Goal: Use online tool/utility: Utilize a website feature to perform a specific function

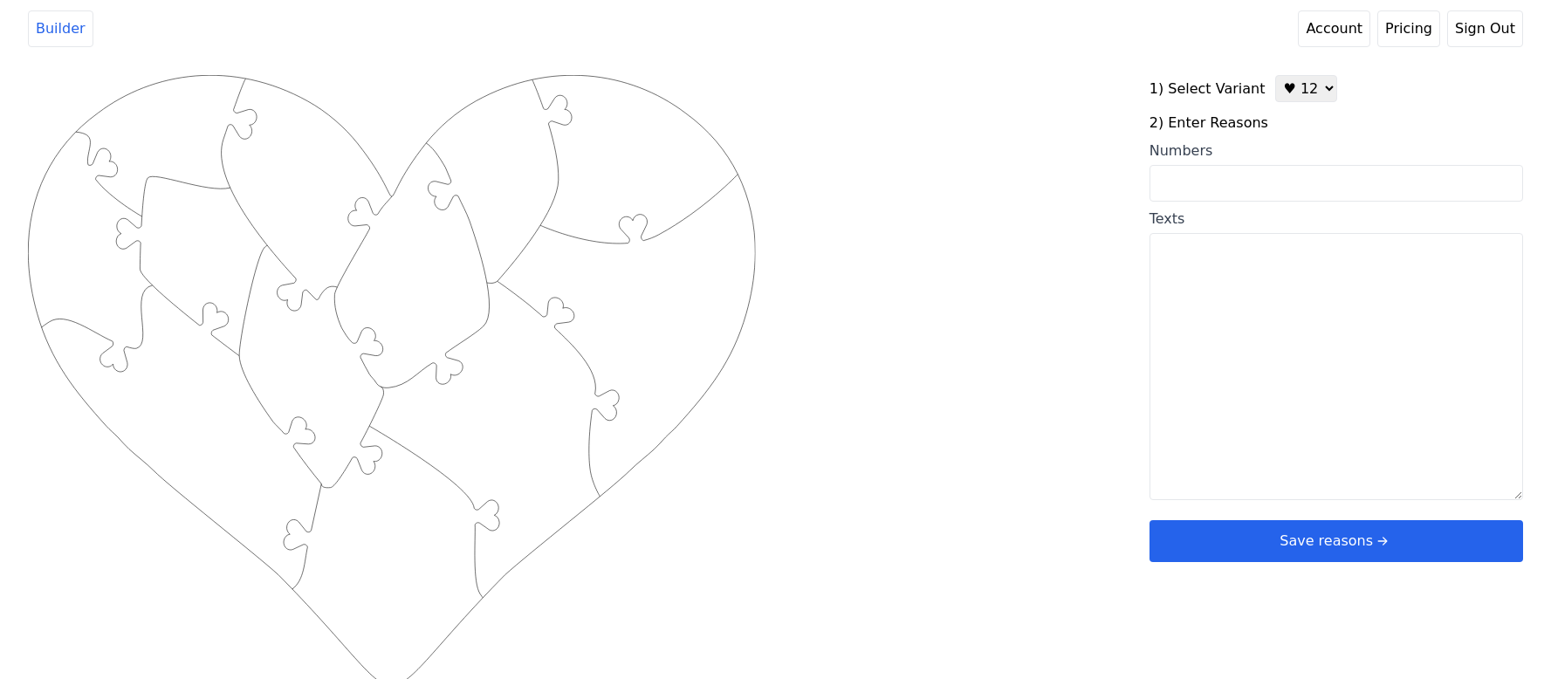
scroll to position [7, 0]
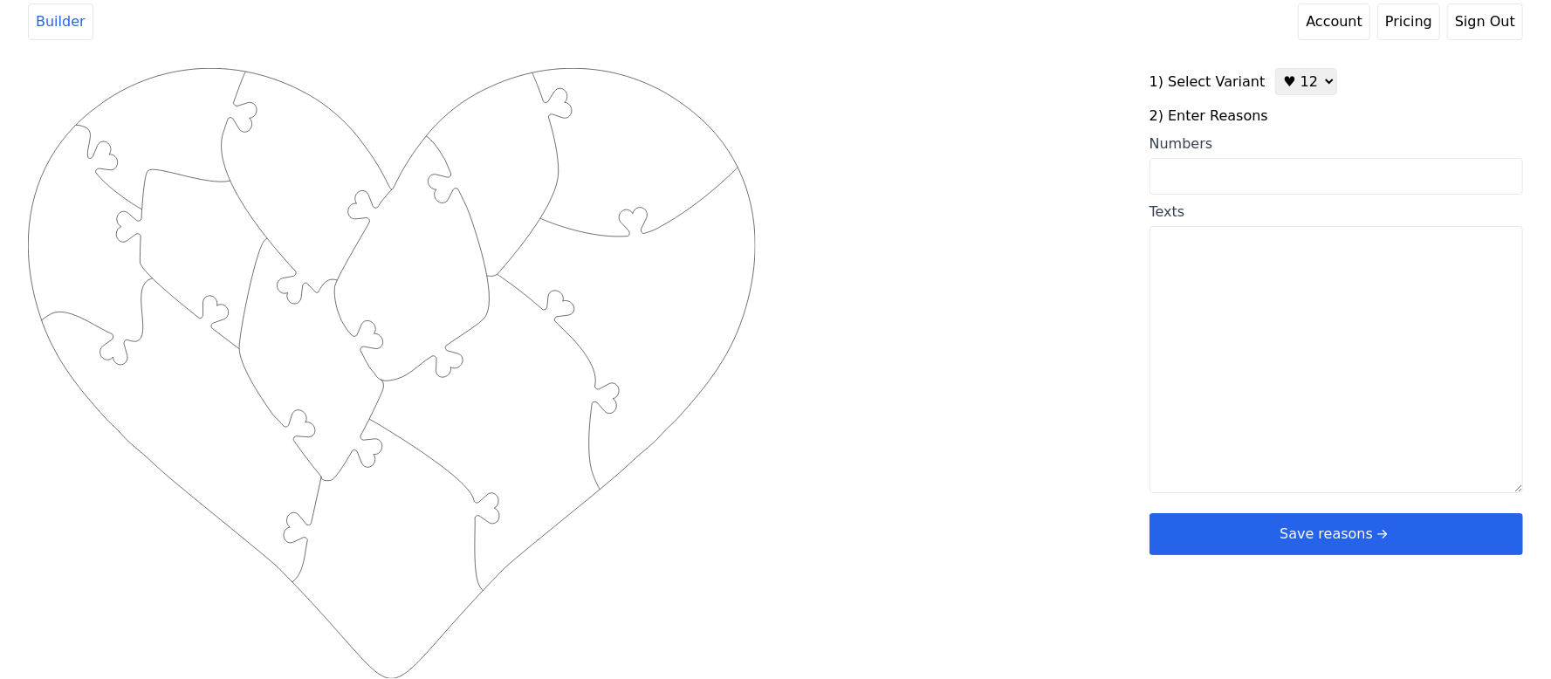
click at [1289, 361] on textarea "Texts" at bounding box center [1337, 359] width 374 height 267
paste textarea "1. 2 years on and you never fail to make me laugh. 2. Everytime I see your face…"
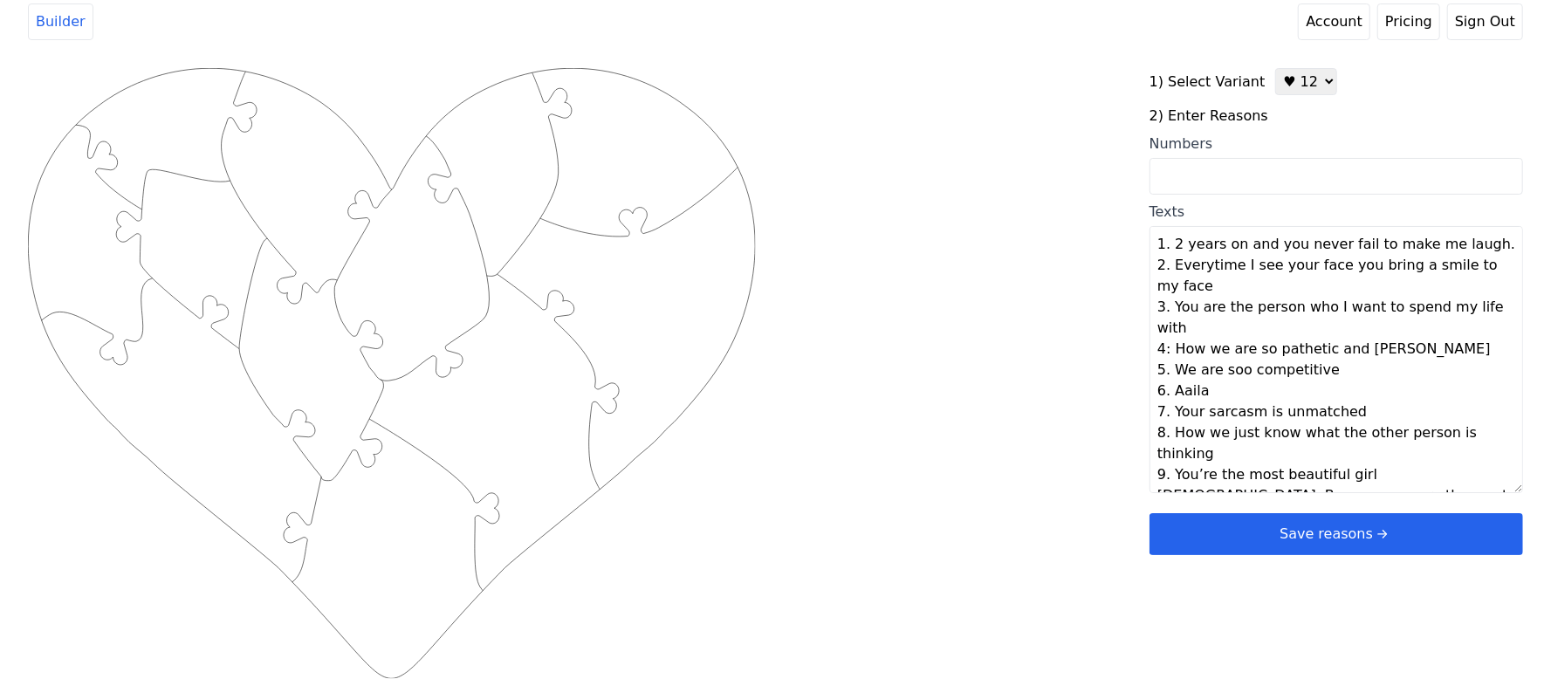
click at [999, 350] on div "Created with Snap .strokeh12 {stroke:#00ff00;stroke-width:1.89;stroke-miterlimi…" at bounding box center [776, 346] width 1496 height 557
type textarea "2 years on and you never fail to make me laugh. Everytime I see your face you b…"
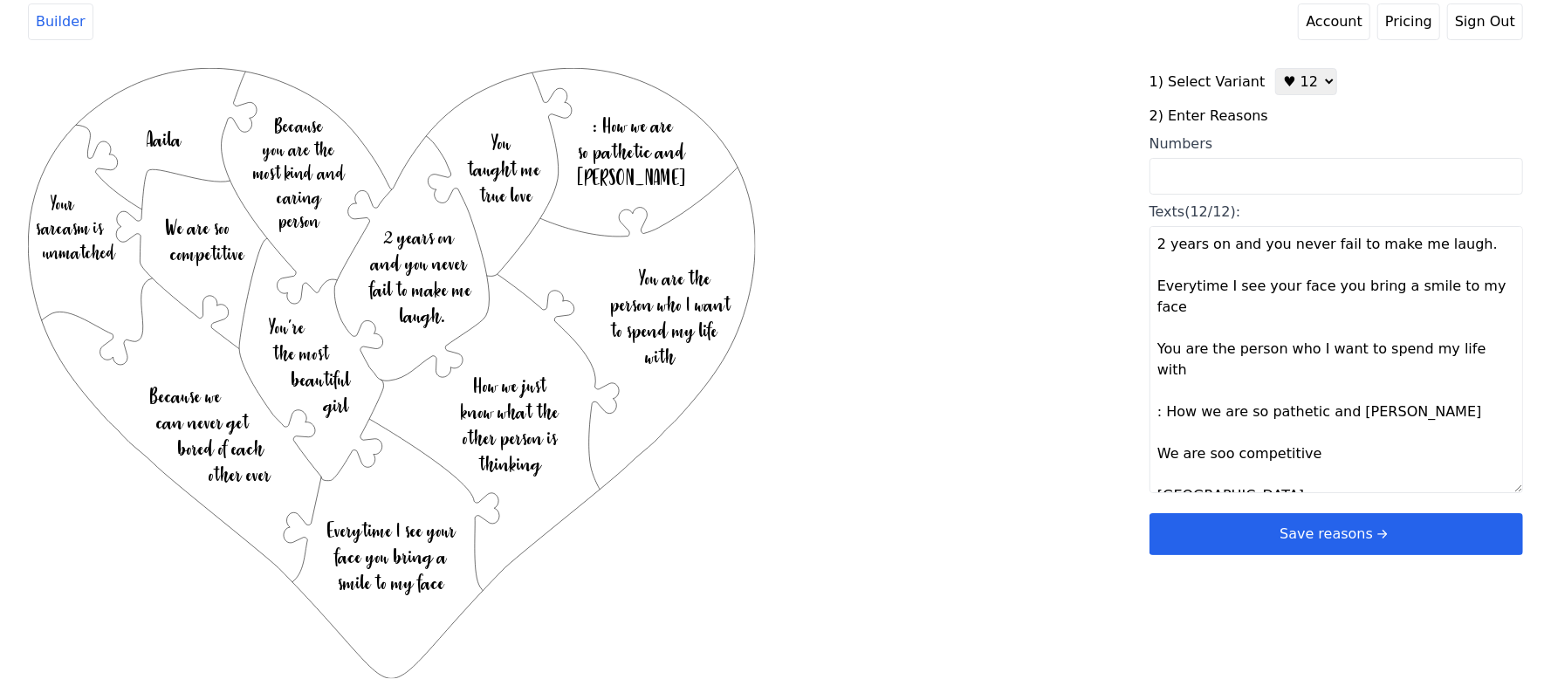
click at [1241, 518] on button "Save reasons" at bounding box center [1337, 534] width 374 height 42
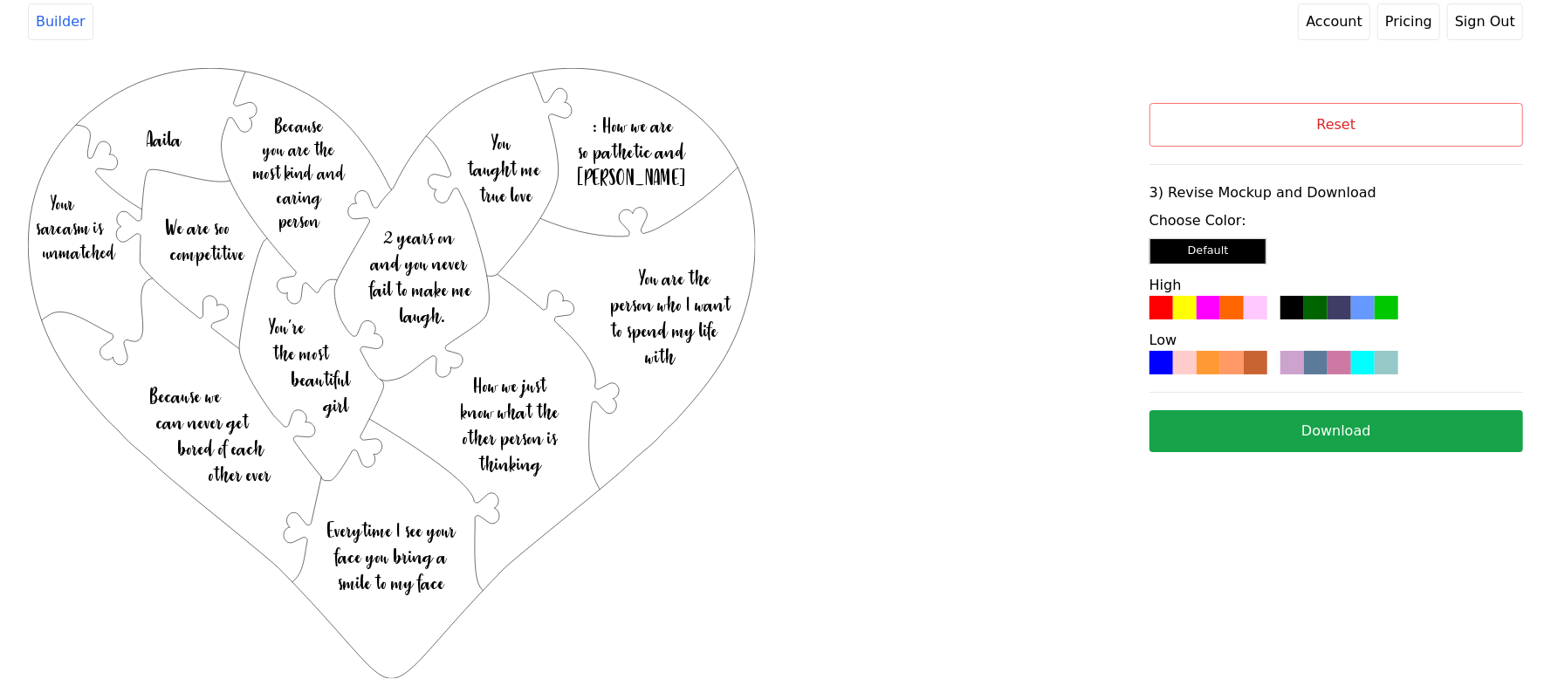
click at [1213, 322] on div "Choose Color: Default High Low" at bounding box center [1337, 292] width 374 height 164
click at [1215, 307] on div at bounding box center [1209, 308] width 24 height 24
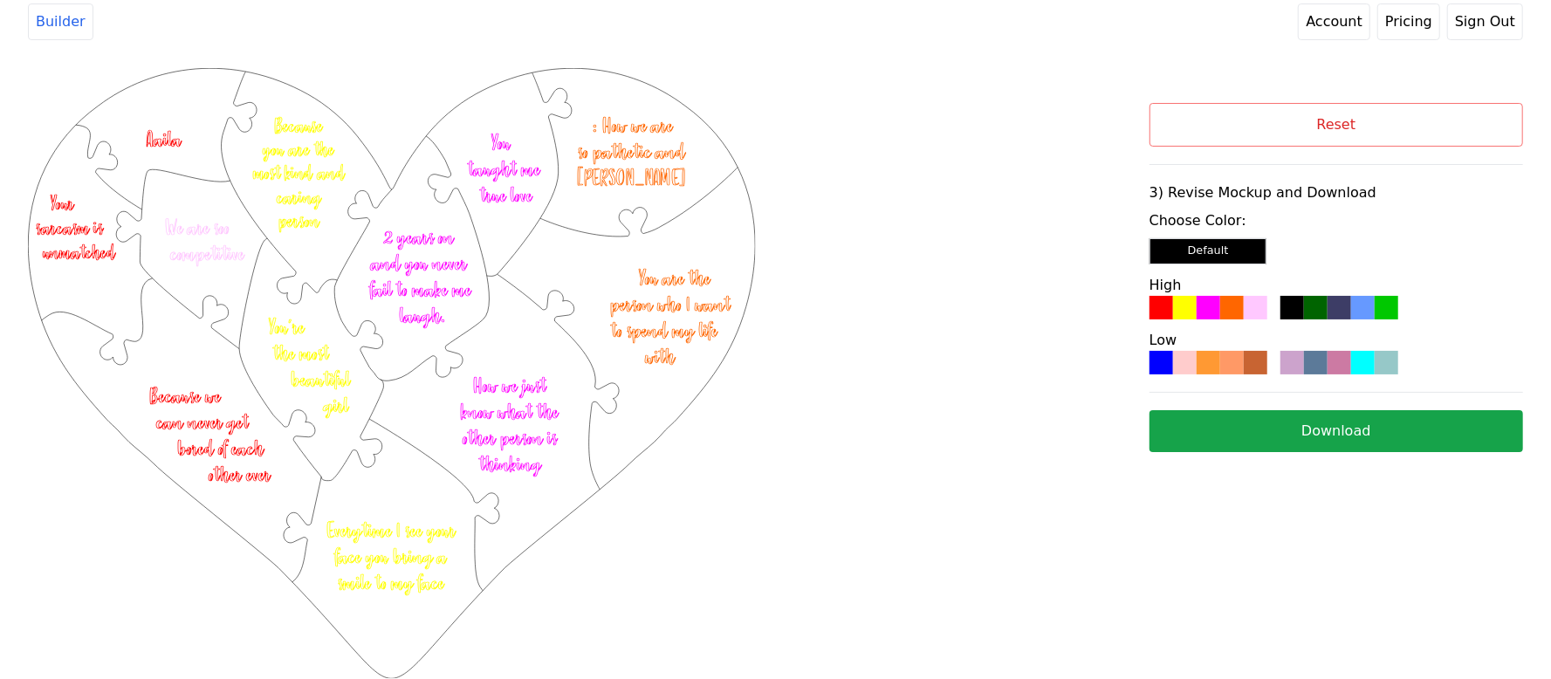
click at [1248, 434] on button "Download" at bounding box center [1337, 431] width 374 height 42
click at [1187, 110] on button "Reset" at bounding box center [1337, 125] width 374 height 44
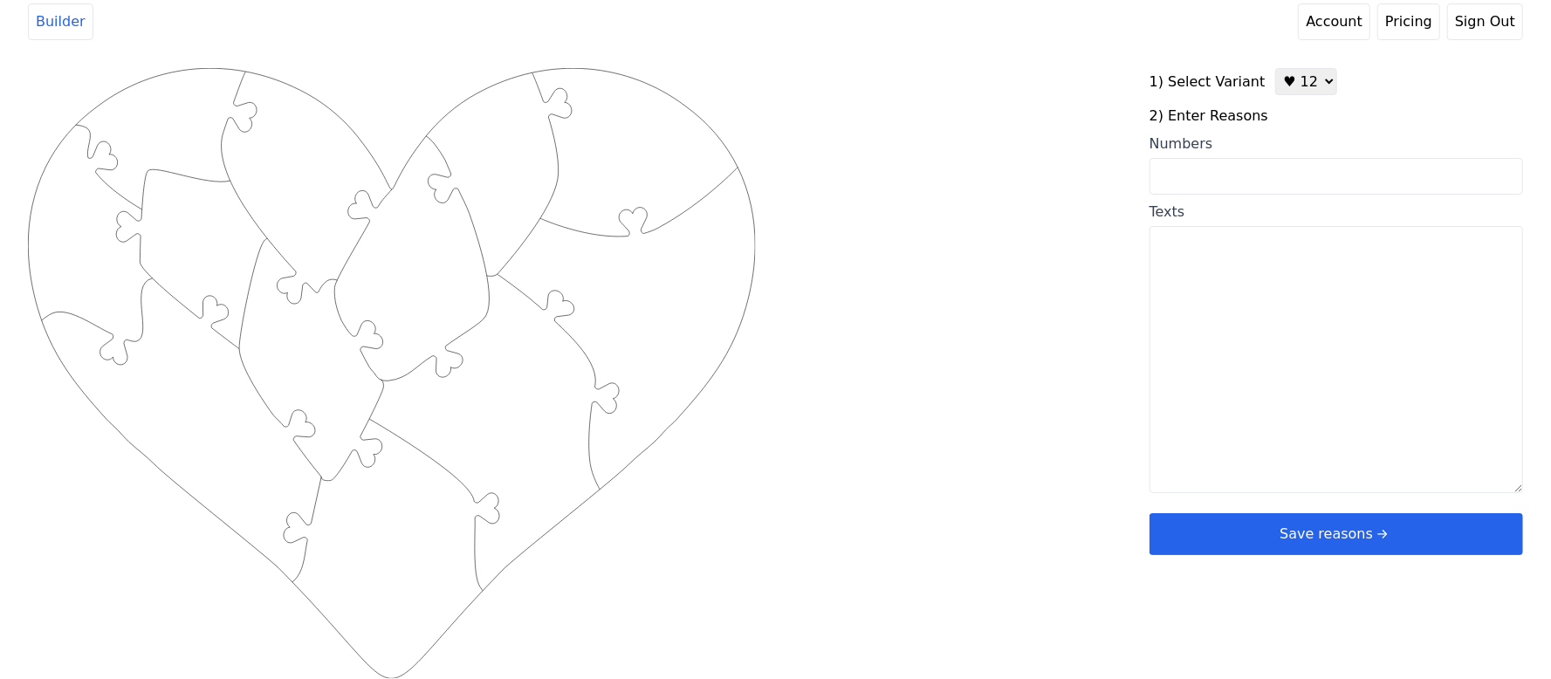
click at [1335, 349] on textarea "Texts" at bounding box center [1337, 359] width 374 height 267
paste textarea "1.I love your smile because it erases all my storms. 2. I love your gaze becaus…"
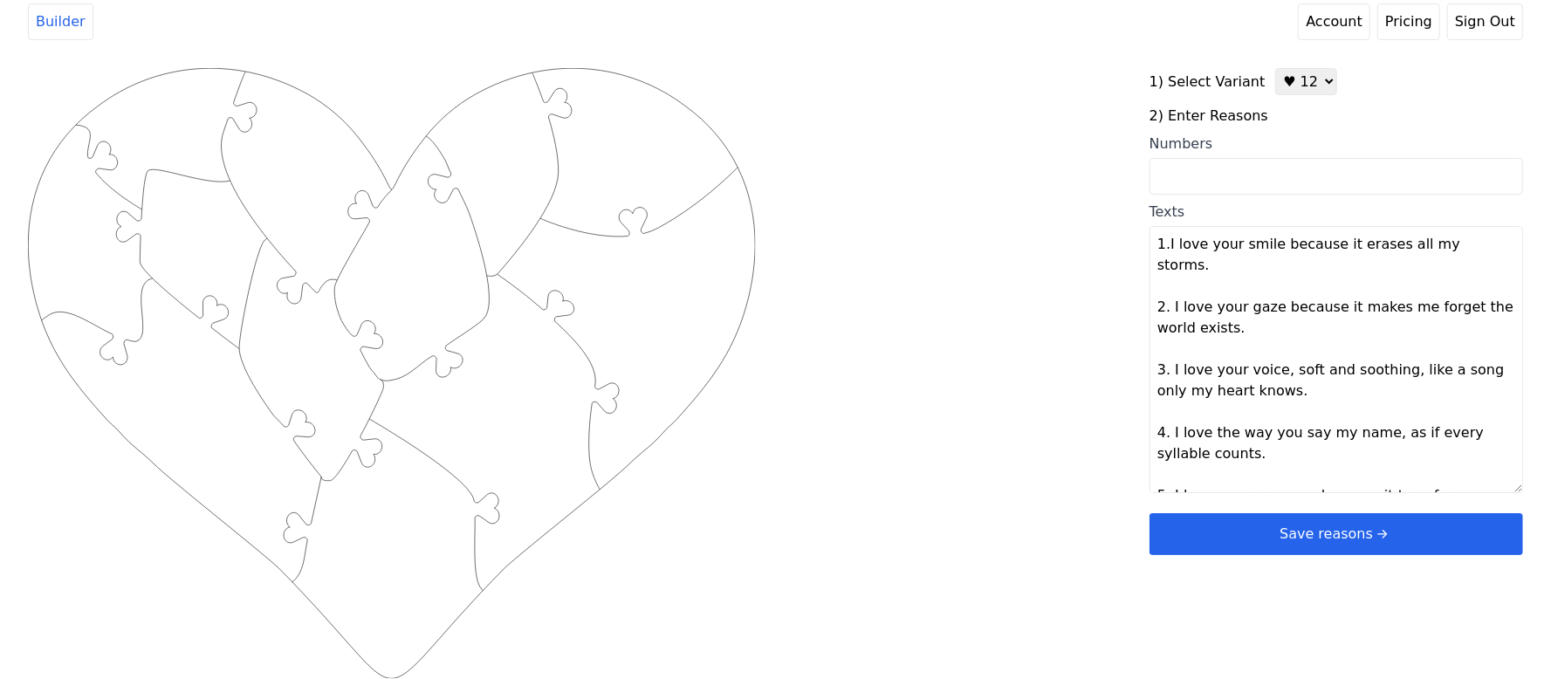
scroll to position [452, 0]
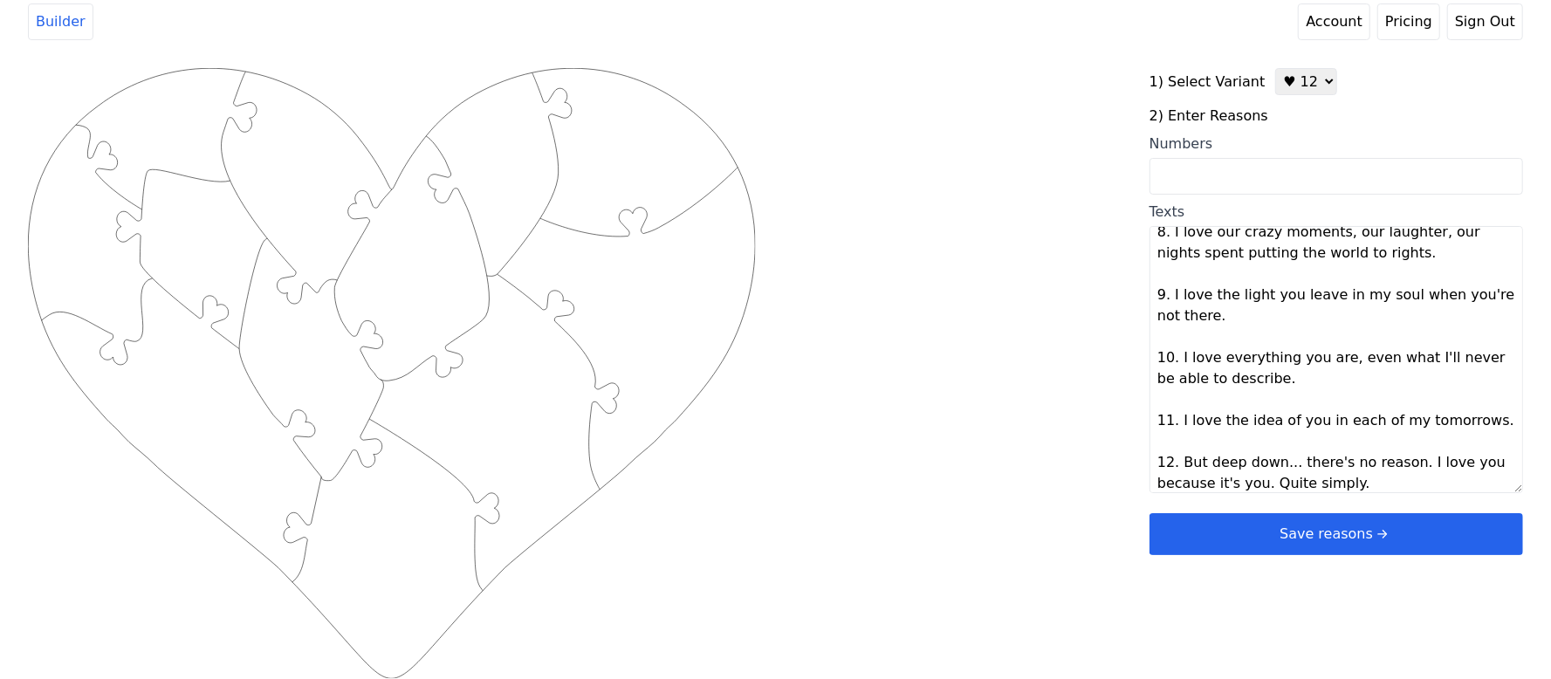
click at [1073, 395] on div "Created with Snap .strokeh12 {stroke:#00ff00;stroke-width:1.89;stroke-miterlimi…" at bounding box center [776, 346] width 1496 height 557
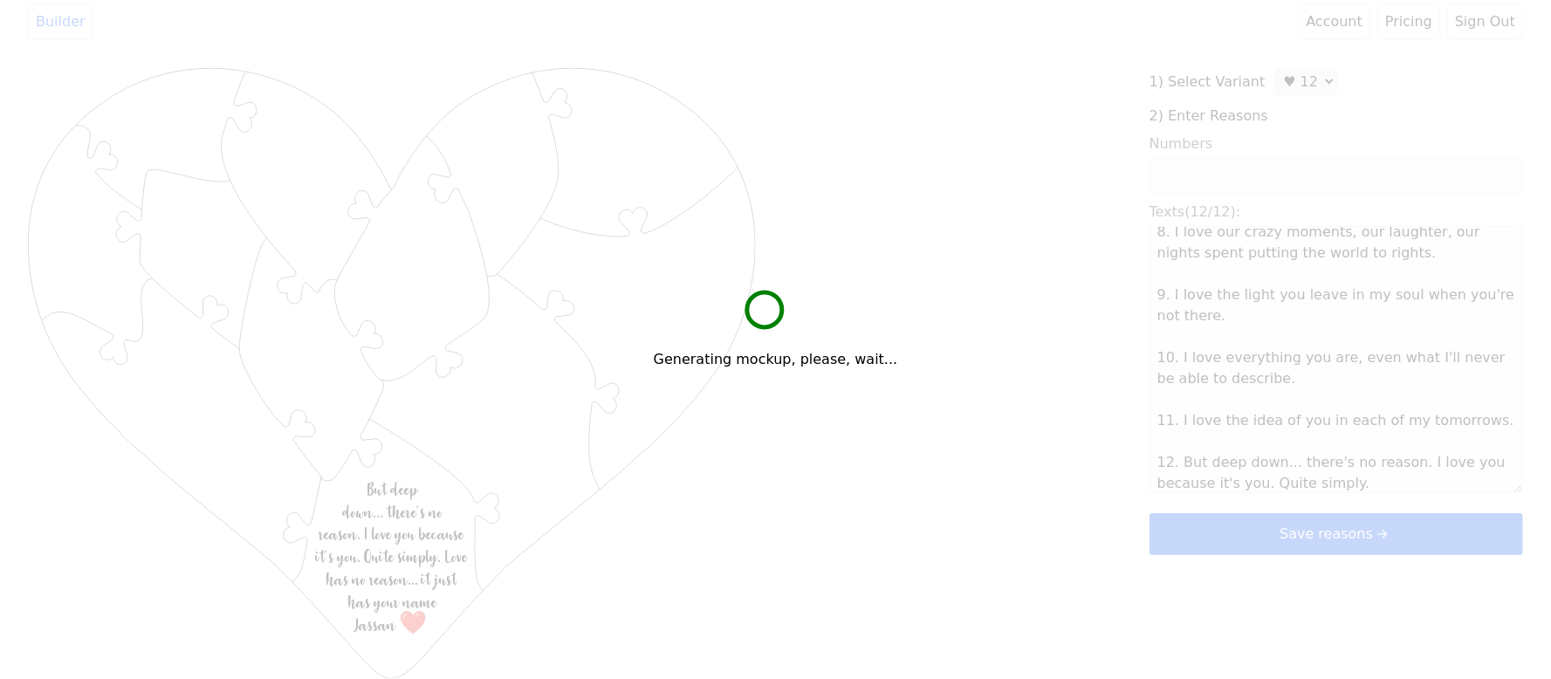
type textarea "I love your smile because it erases all my storms I love your gaze because it m…"
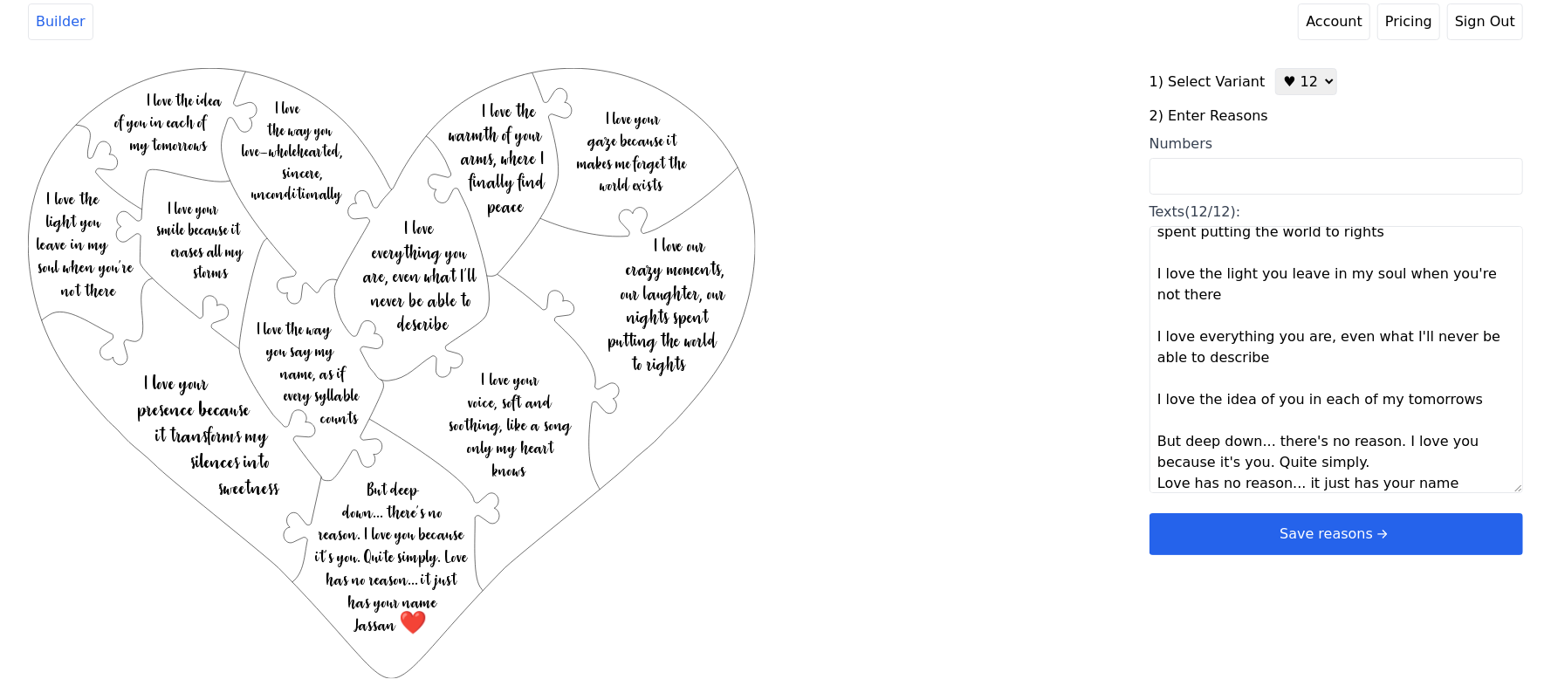
click at [1386, 534] on icon "arrow right short" at bounding box center [1382, 534] width 19 height 19
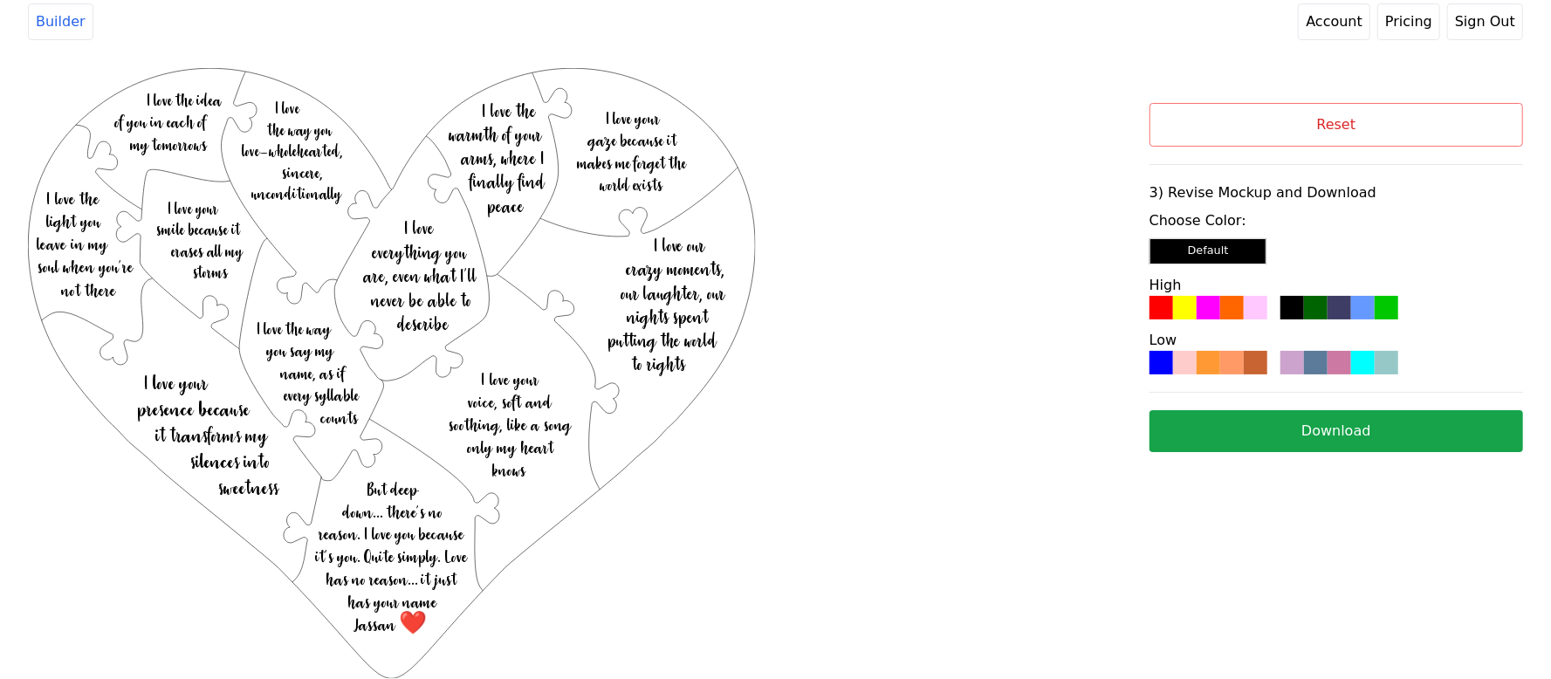
click at [1245, 311] on div at bounding box center [1256, 308] width 24 height 24
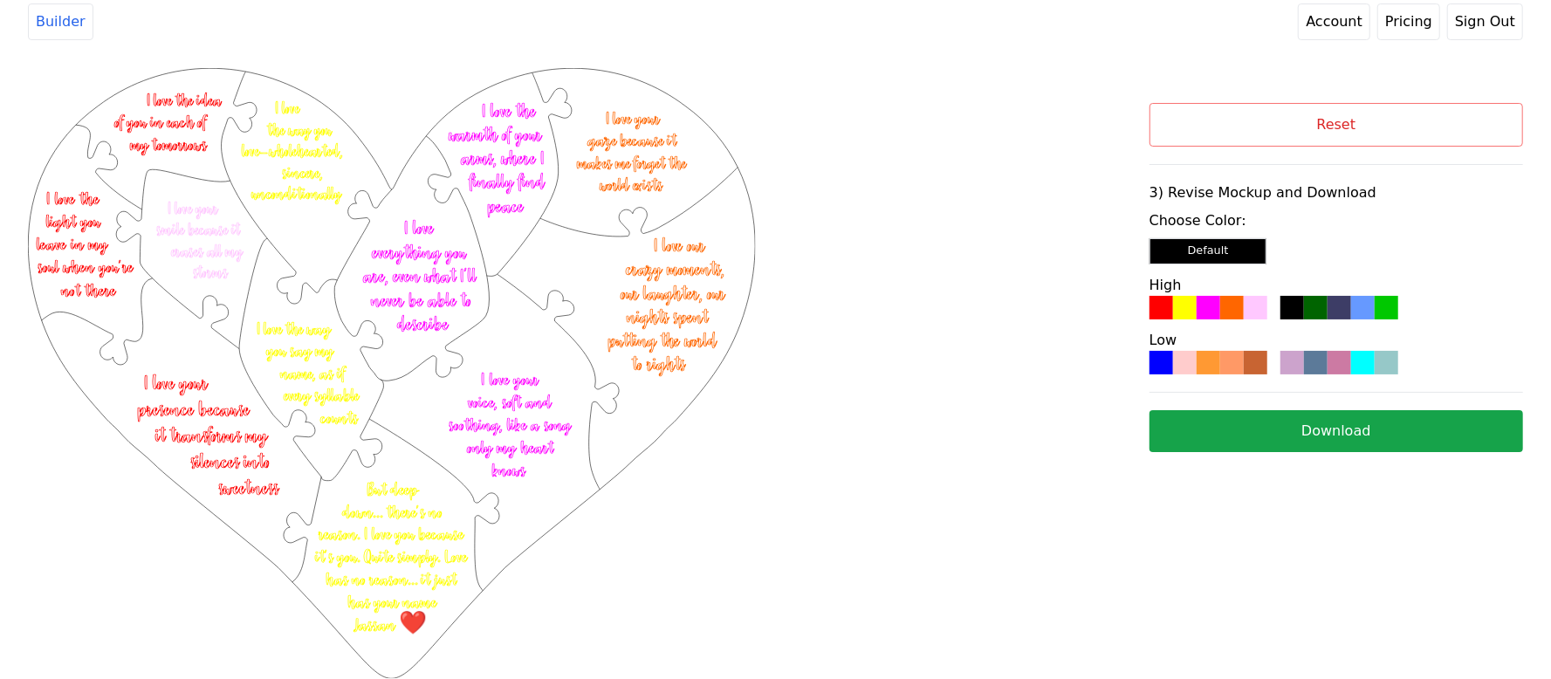
click at [1334, 416] on button "Download" at bounding box center [1337, 431] width 374 height 42
click at [1364, 100] on div "Reset 3) Revise Mockup and Download Choose Color: Default High Low Download" at bounding box center [1337, 295] width 374 height 454
click at [1345, 120] on button "Reset" at bounding box center [1337, 125] width 374 height 44
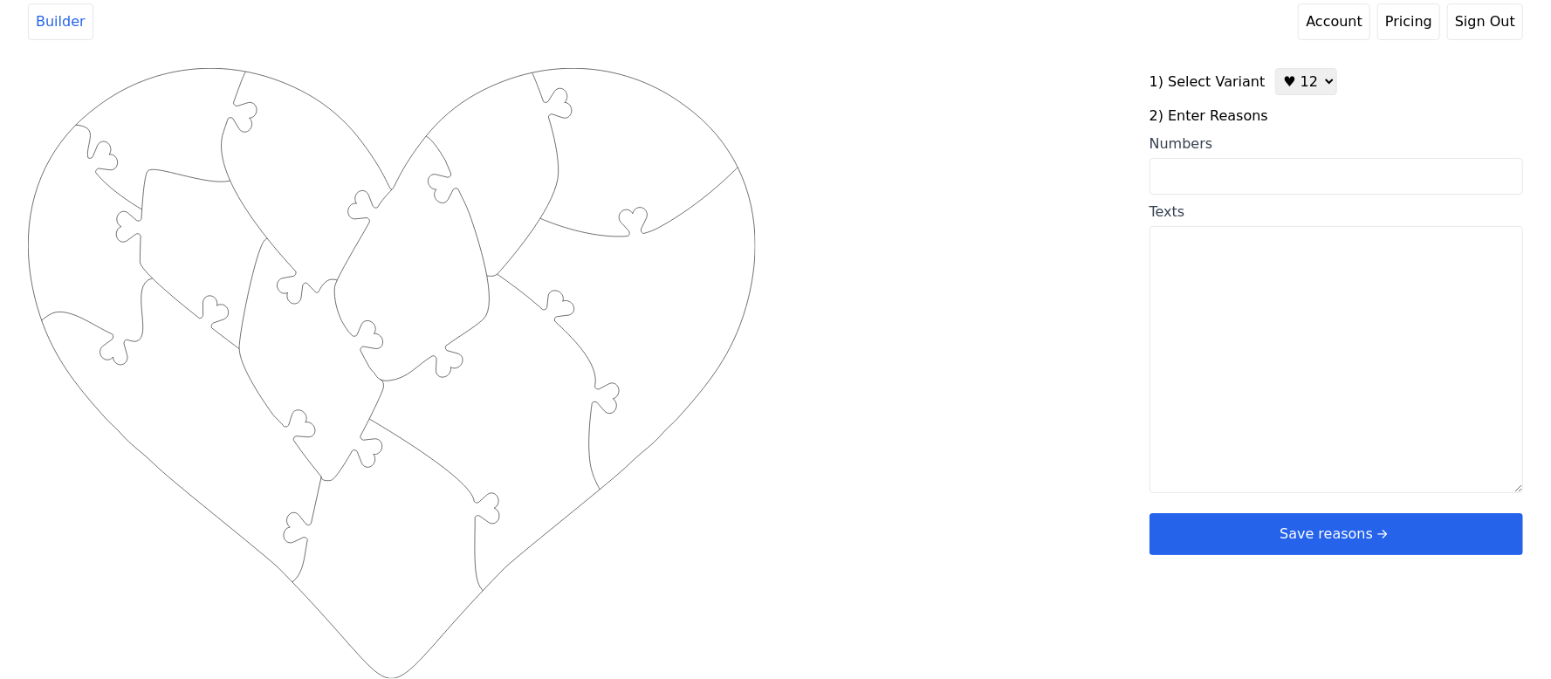
click at [1238, 180] on input "Numbers" at bounding box center [1337, 176] width 374 height 37
type input "10 12 19 21 22 35 5565 67 68 73 76"
click at [1000, 279] on div "Created with Snap .strokeh12 {stroke:#00ff00;stroke-width:1.89;stroke-miterlimi…" at bounding box center [776, 346] width 1496 height 557
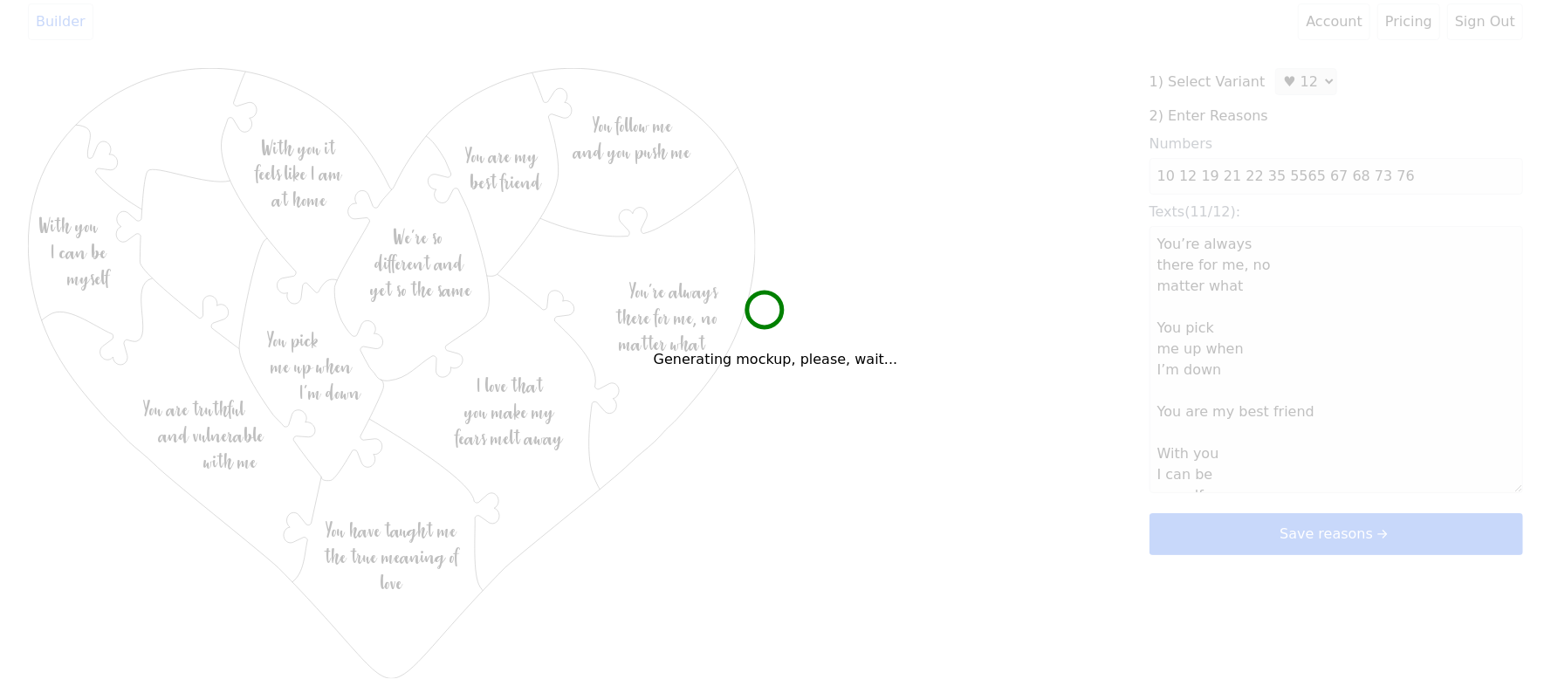
type textarea "You’re always there for me, no matter what You pick me up when I’m down You are…"
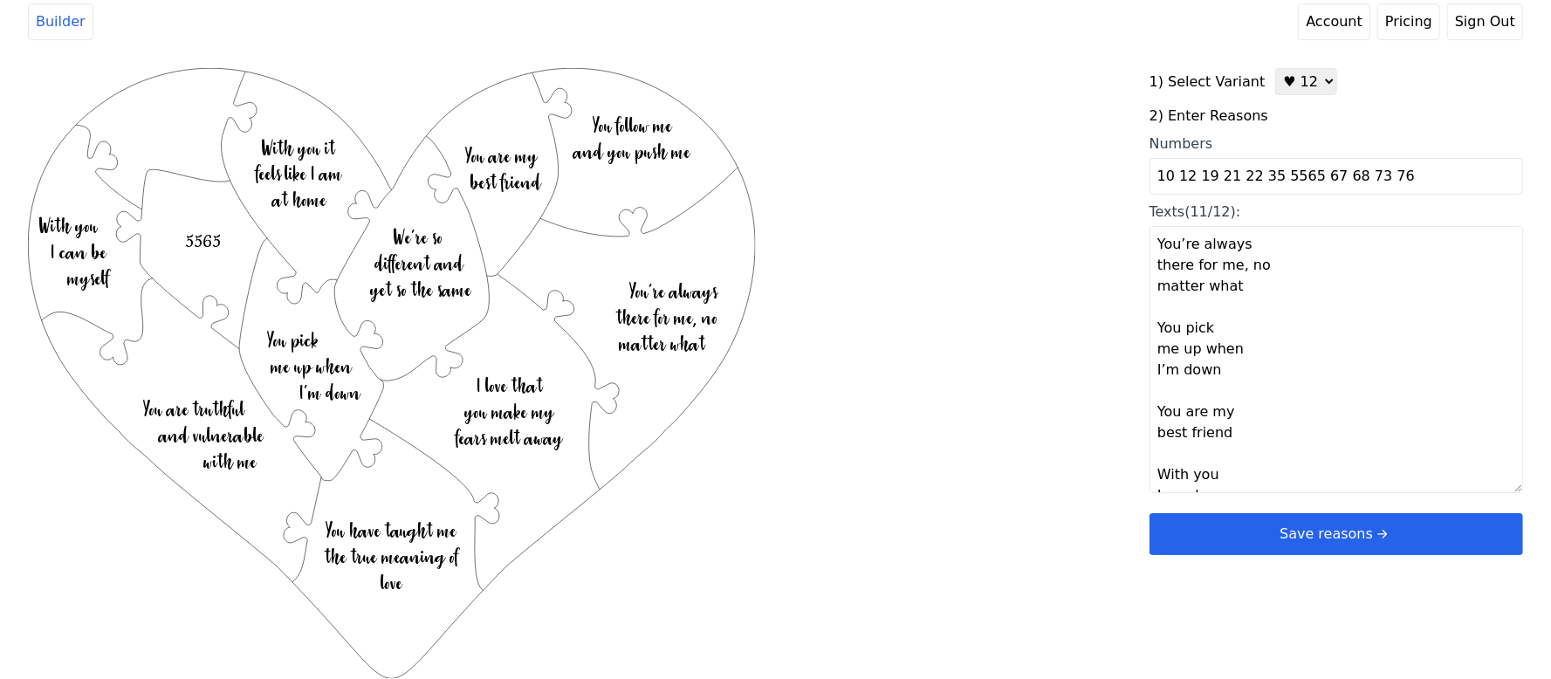
click at [1283, 179] on input "10 12 19 21 22 35 5565 67 68 73 76" at bounding box center [1337, 176] width 374 height 37
type input "10 12 19 21 22 35 55 65 67 68 73 76"
click at [1037, 284] on div "Created with Snap .strokeh12 {stroke:#00ff00;stroke-width:1.89;stroke-miterlimi…" at bounding box center [776, 346] width 1496 height 557
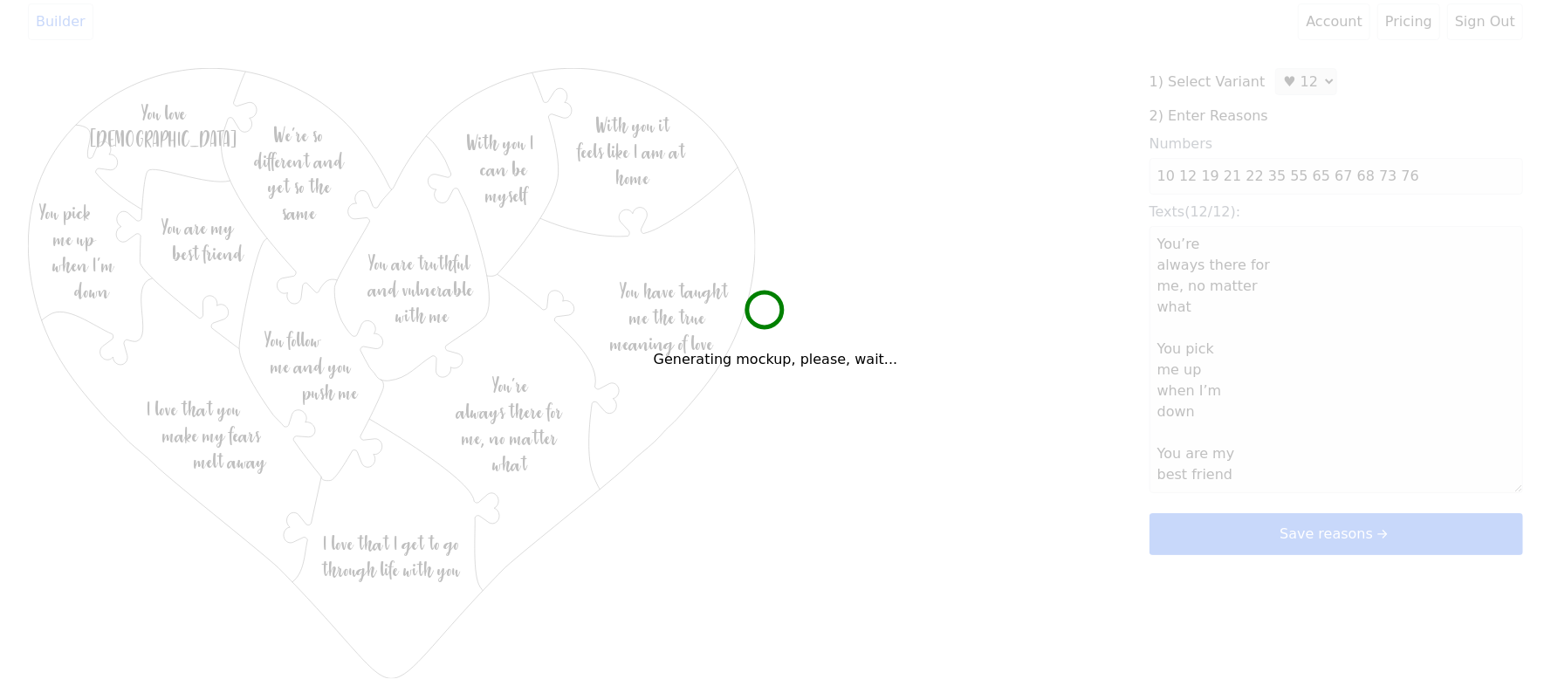
type textarea "You’re always there for me, no matter what You pick me up when I’m down You are…"
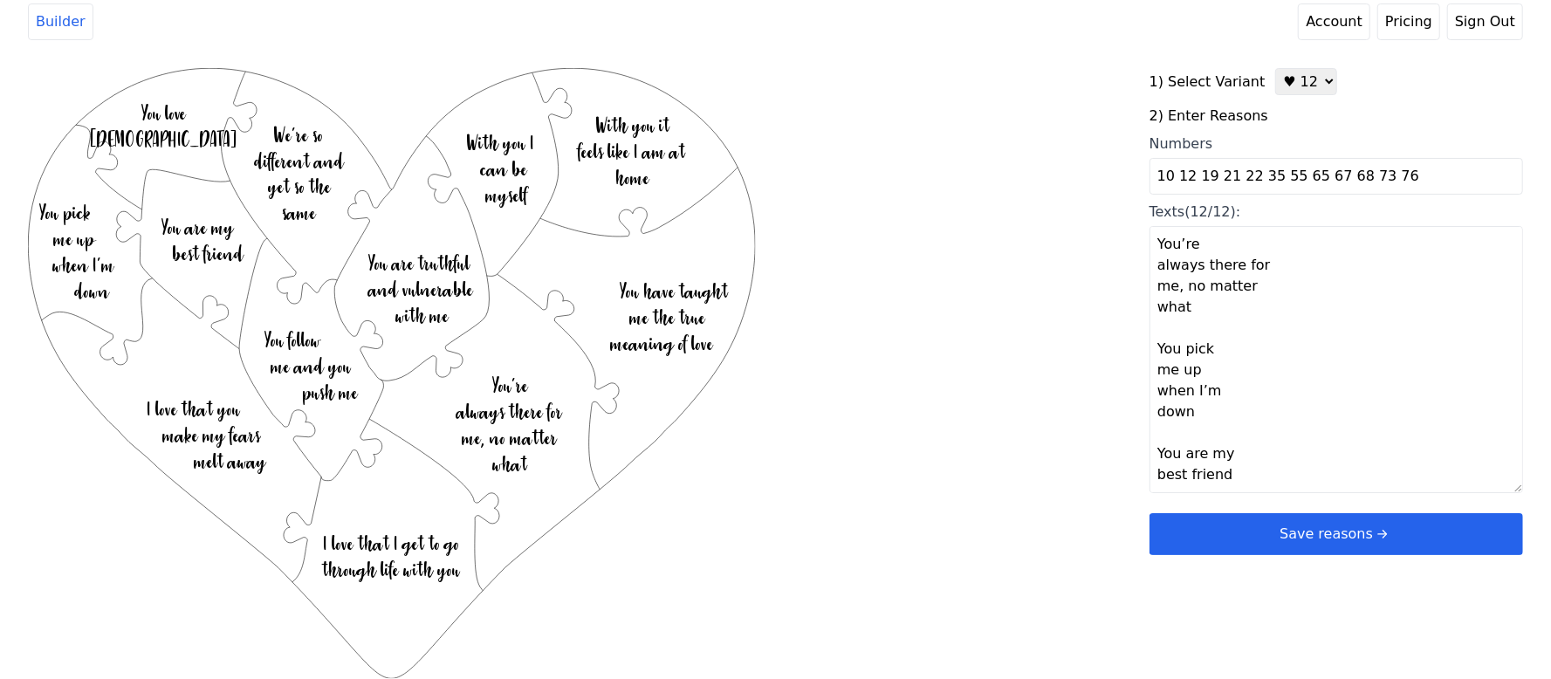
click at [1222, 534] on button "Save reasons" at bounding box center [1337, 534] width 374 height 42
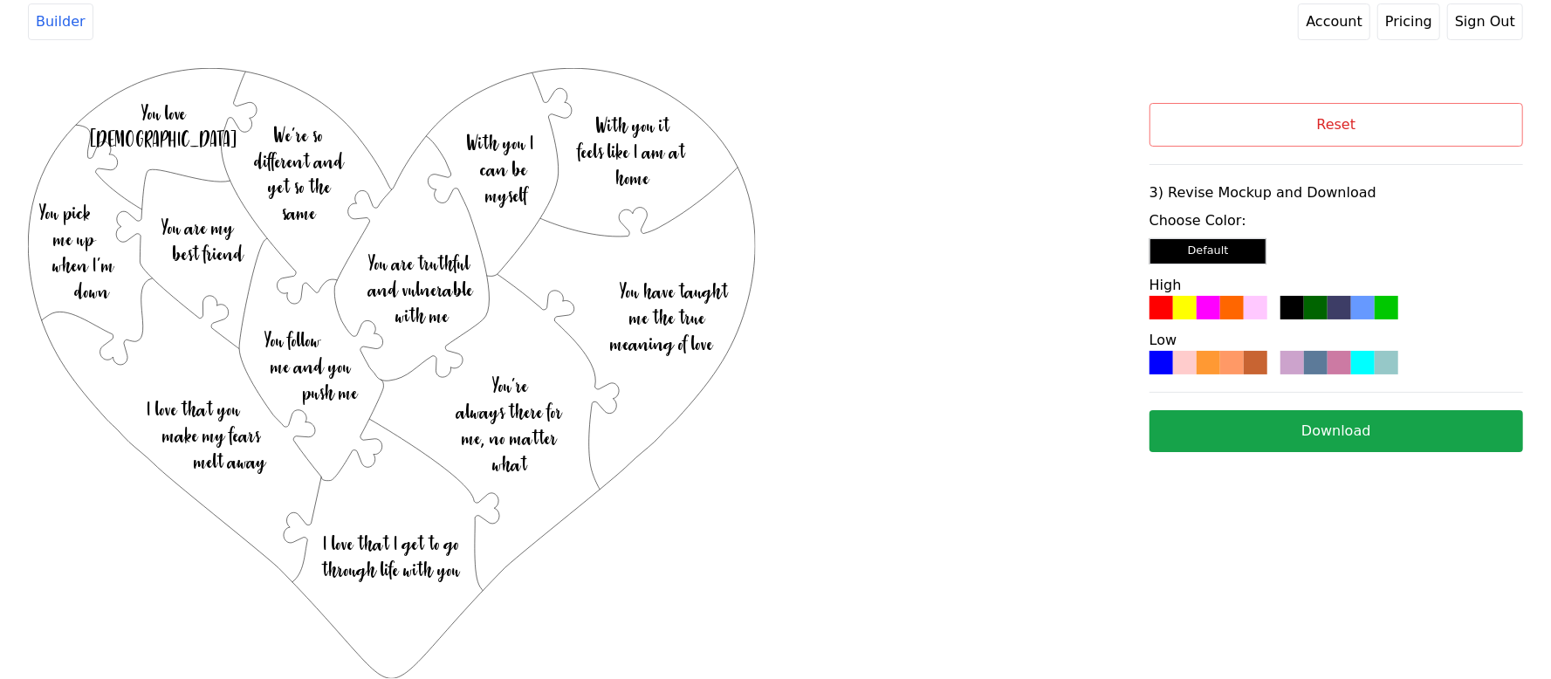
click at [1241, 368] on div at bounding box center [1233, 363] width 24 height 24
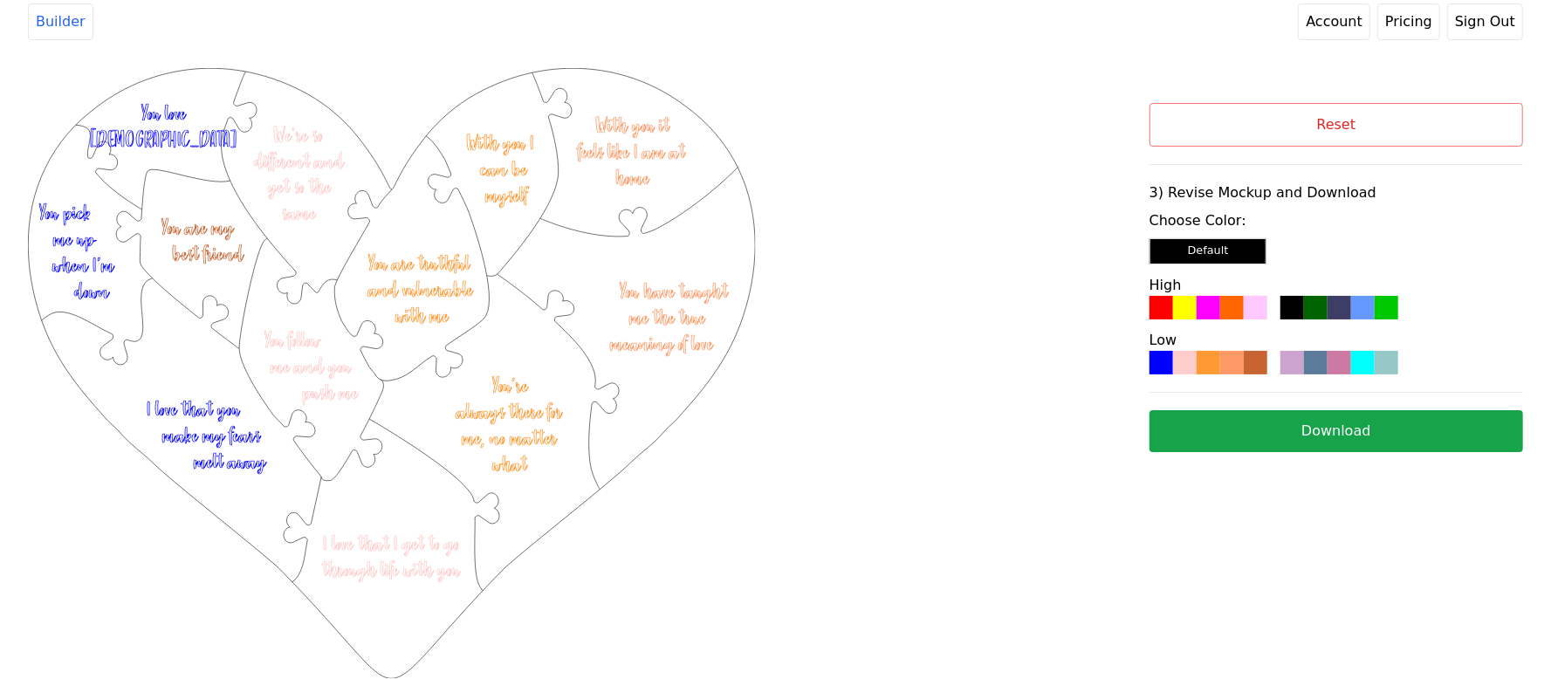
click at [1227, 417] on button "Download" at bounding box center [1337, 431] width 374 height 42
click at [1332, 113] on button "Reset" at bounding box center [1337, 125] width 374 height 44
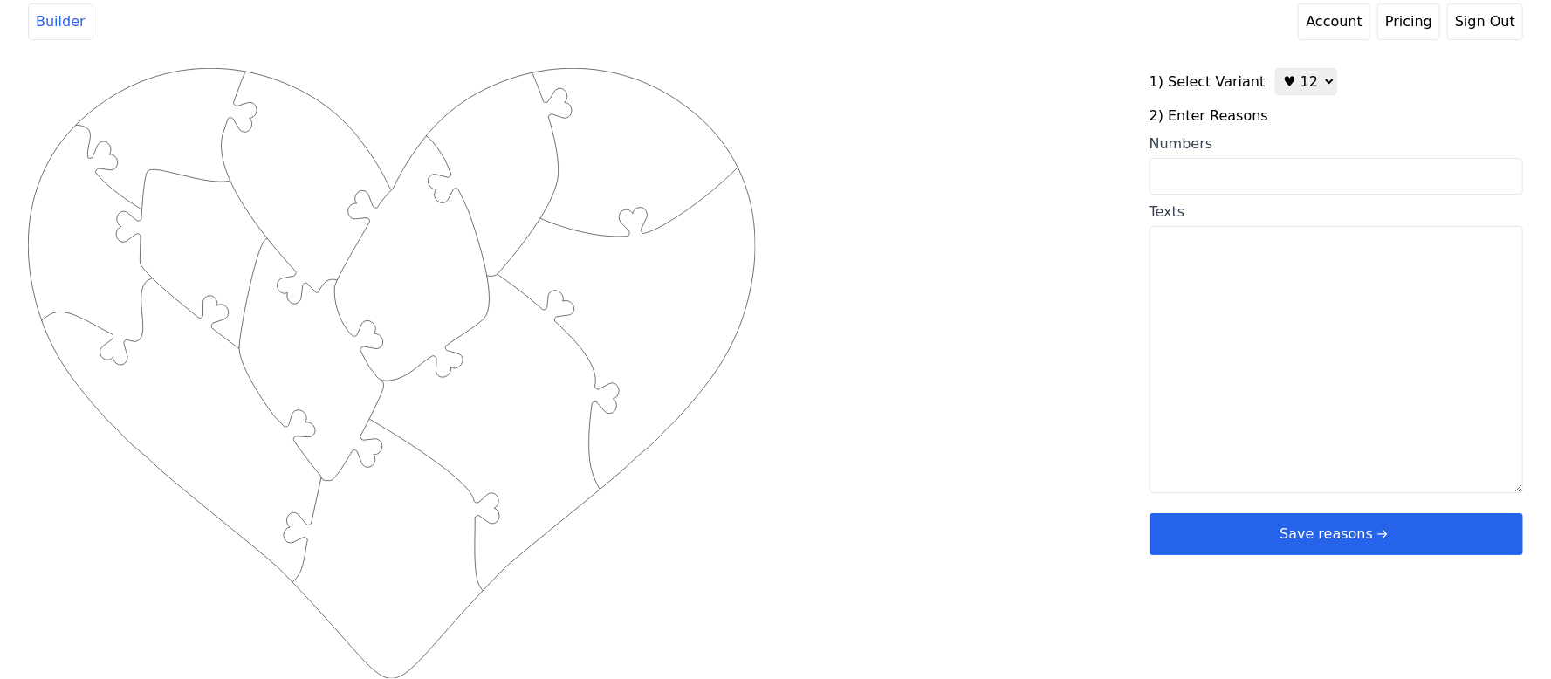
click at [1276, 84] on select "♥ 12 ♥ 20 ♥ 32 ■ 12 ■ 20 ■ 32 ■ 60" at bounding box center [1307, 81] width 62 height 27
select select "3"
click at [1276, 68] on select "♥ 12 ♥ 20 ♥ 32 ■ 12 ■ 20 ■ 32 ■ 60" at bounding box center [1307, 81] width 62 height 27
click at [1234, 189] on input "Numbers" at bounding box center [1337, 176] width 374 height 37
paste input "6,7,10,11,16,19,21,24,29,30,35,39,43,44,48,50,52,54,55,58,59,60,61,63,65,69,72,…"
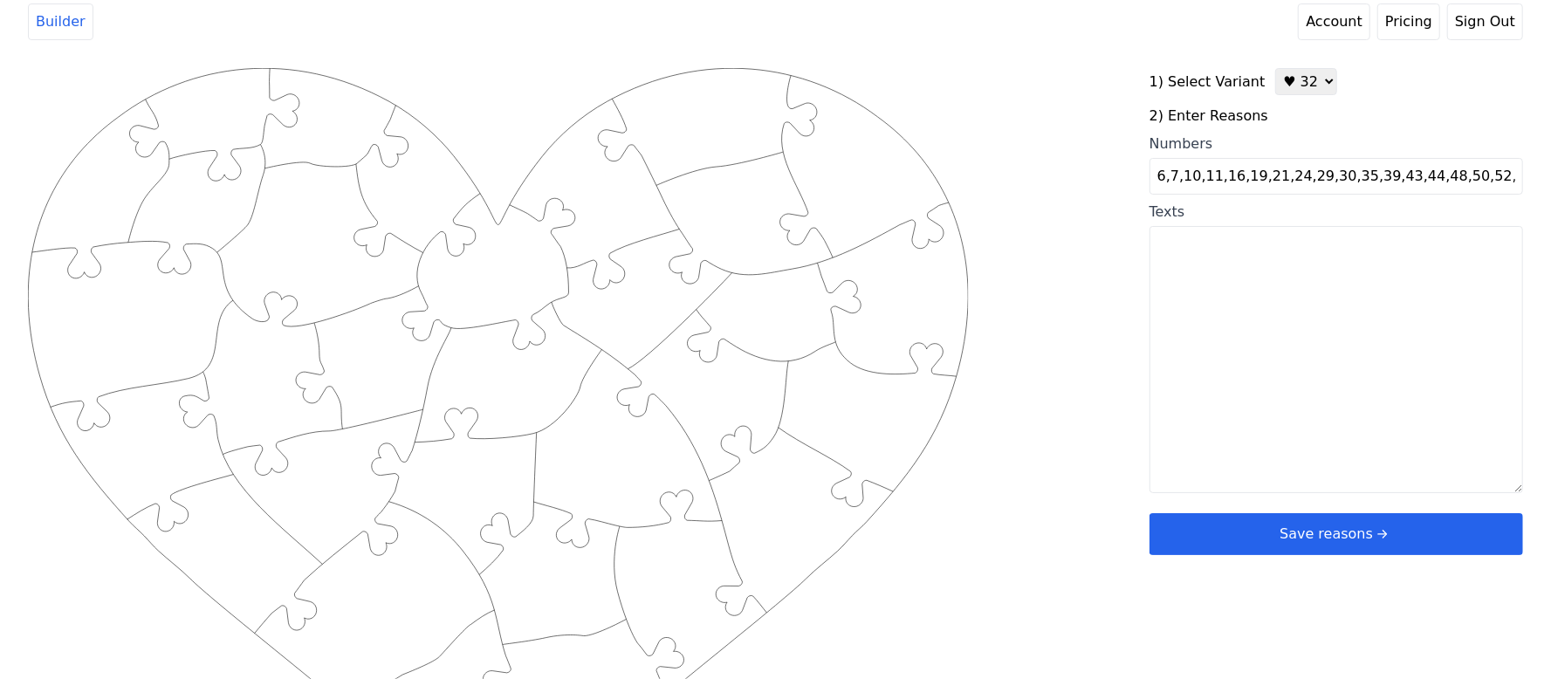
scroll to position [0, 203]
type input "6,7,10,11,16,19,21,24,29,30,35,39,43,44,48,50,52,54,55,58,59,60,61,63,65,69,72,…"
click at [1073, 285] on div "Created with Snap .strokeh32 {stroke:#00ff00;stroke-width:2.36;stroke-miterlimi…" at bounding box center [776, 346] width 1496 height 557
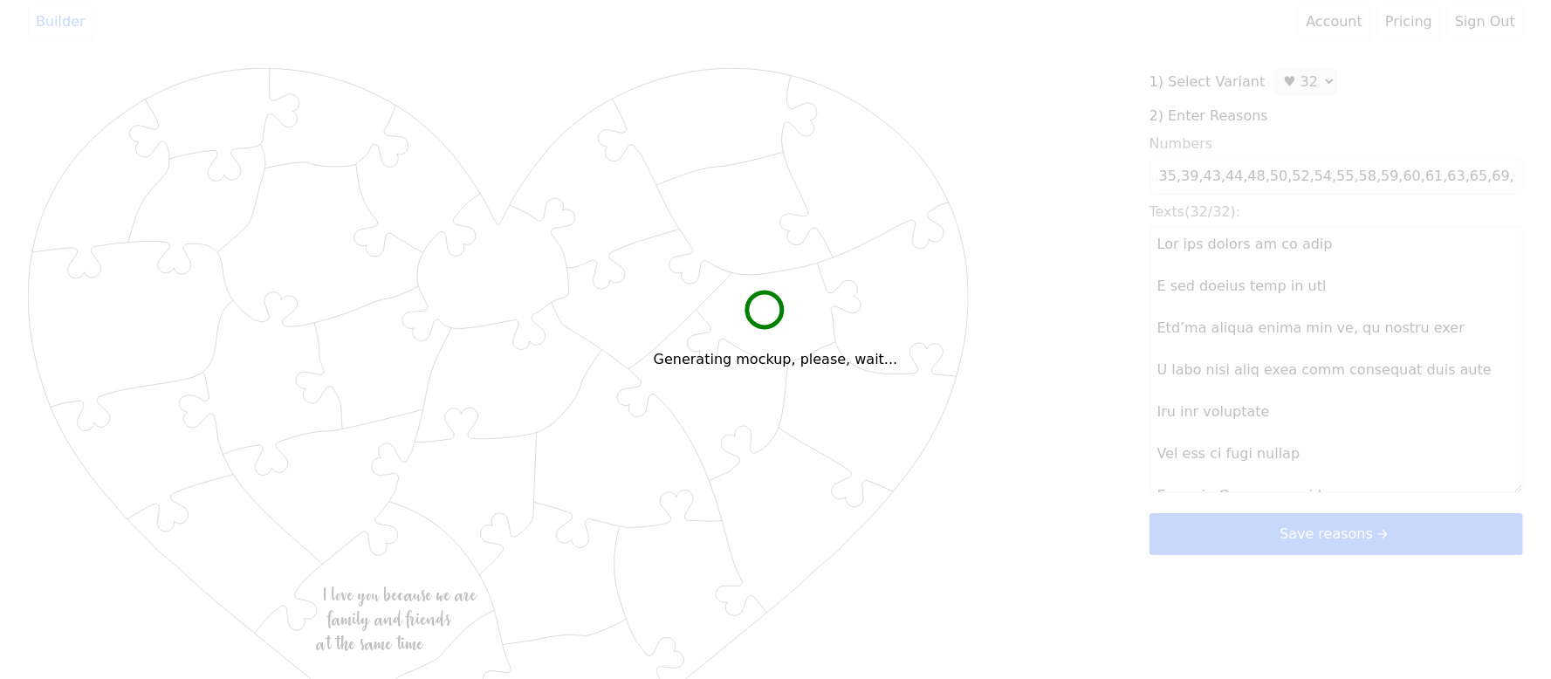
scroll to position [0, 0]
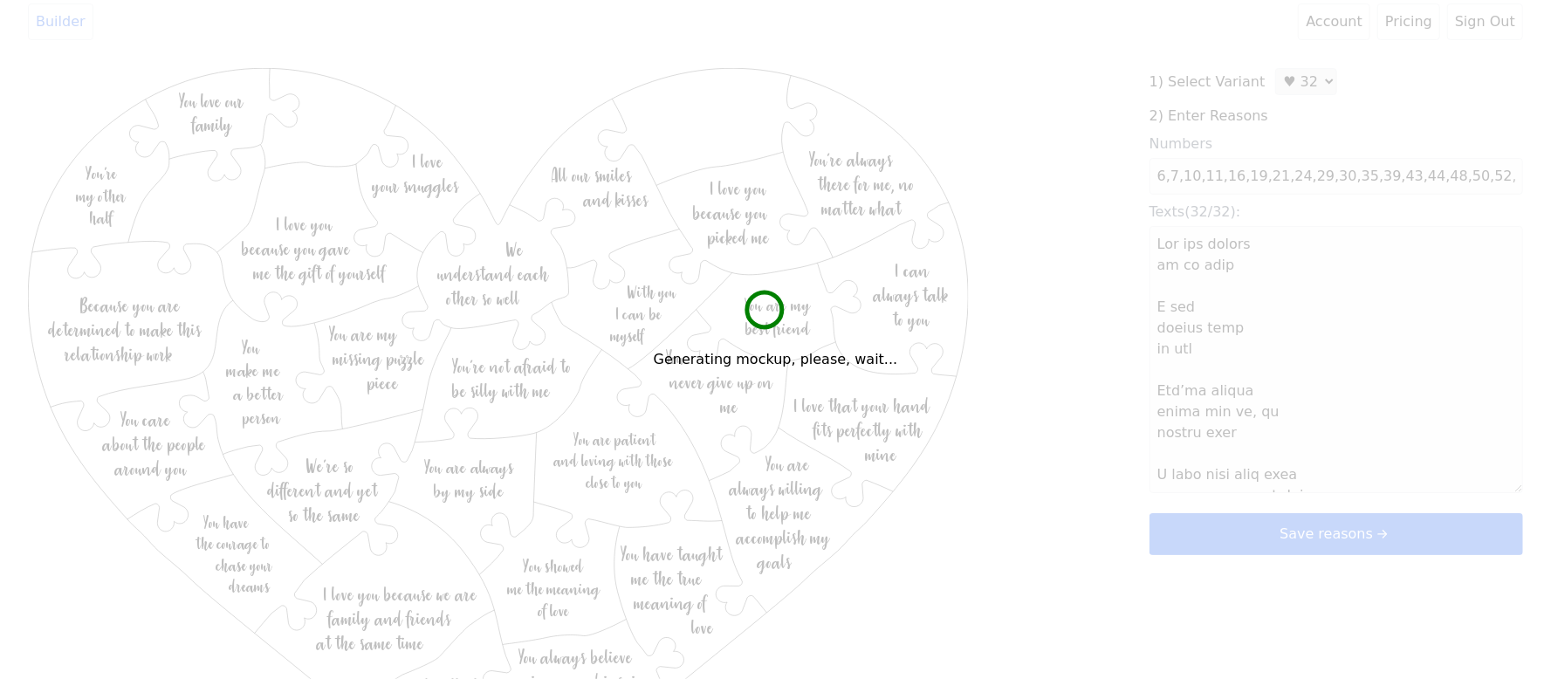
type textarea "Lor ips dolors am co adip E sed doeius temp in utl Etd’ma aliqua enima min ve, …"
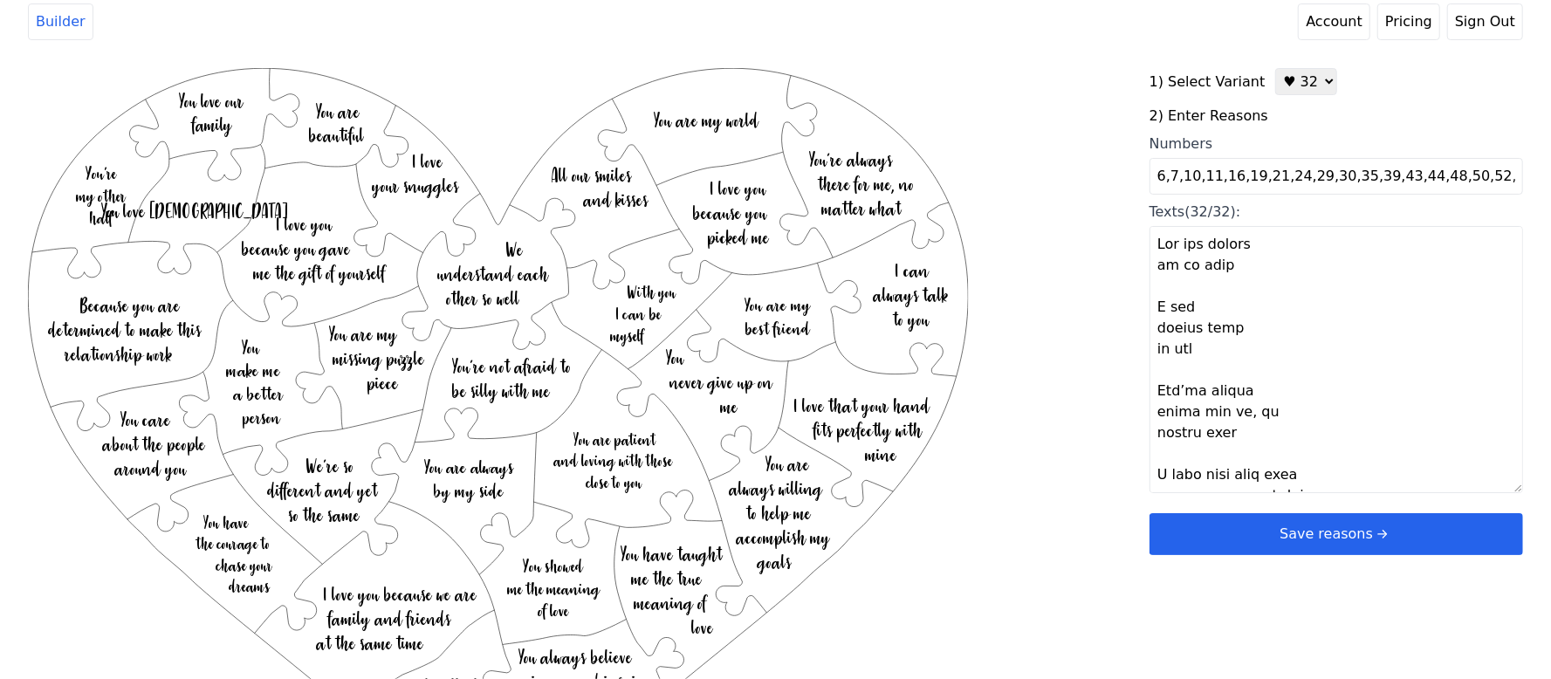
click at [1268, 521] on button "Save reasons" at bounding box center [1337, 534] width 374 height 42
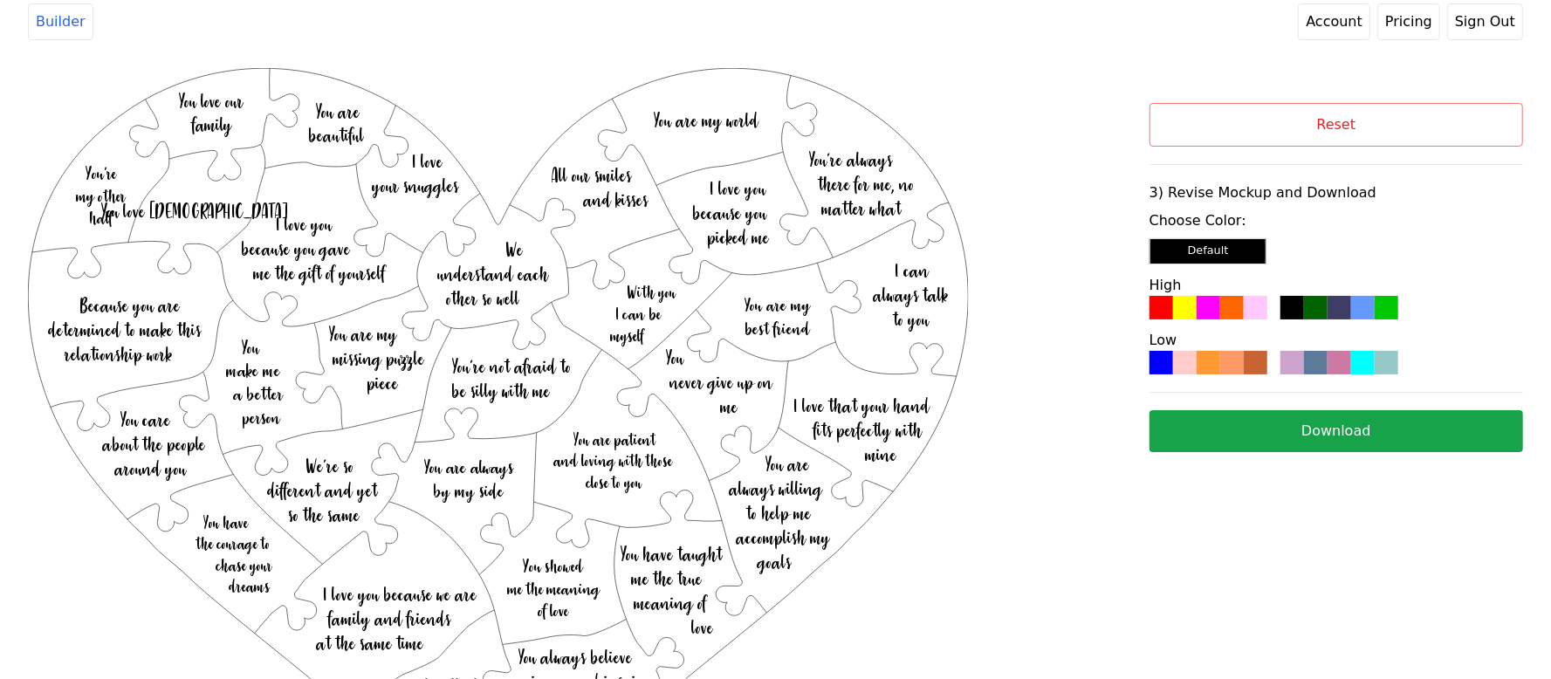
click at [1226, 311] on div at bounding box center [1233, 308] width 24 height 24
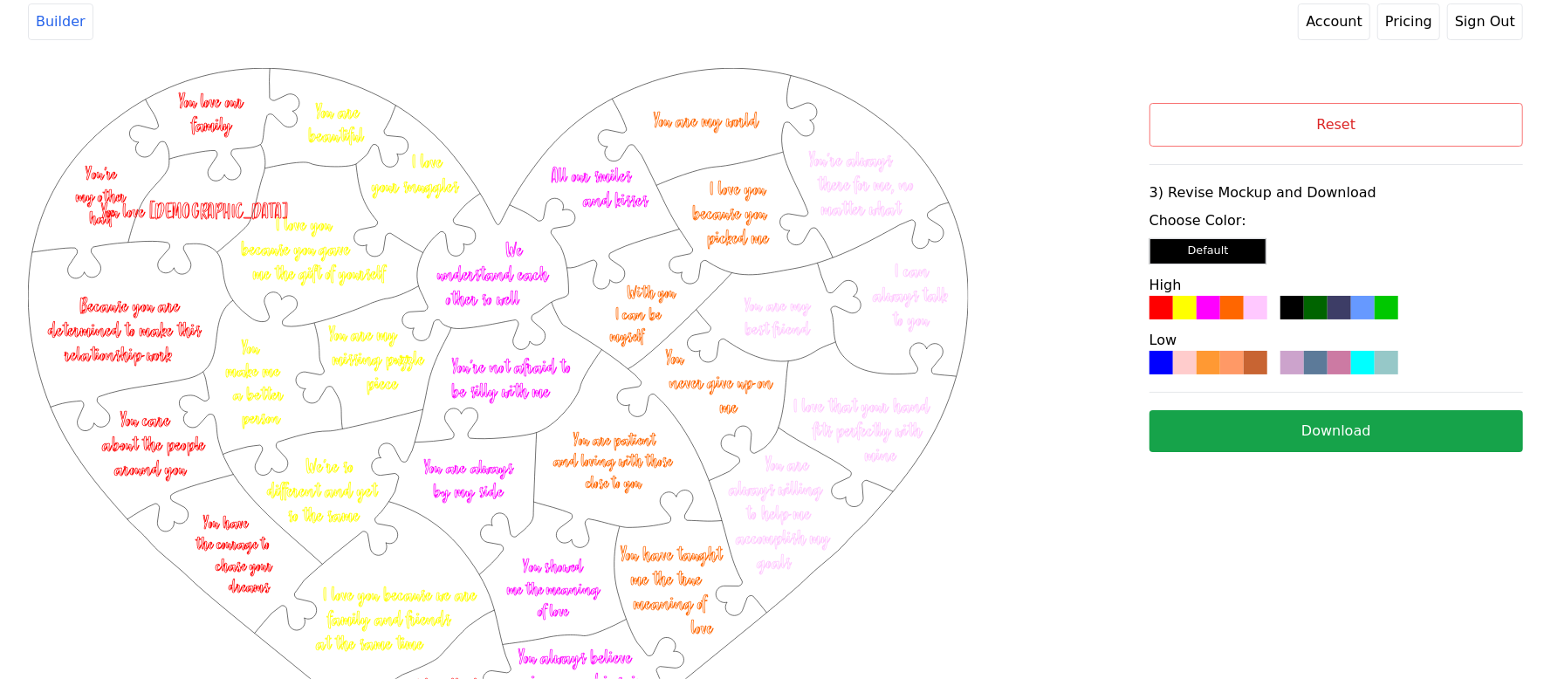
click at [1241, 431] on button "Download" at bounding box center [1337, 431] width 374 height 42
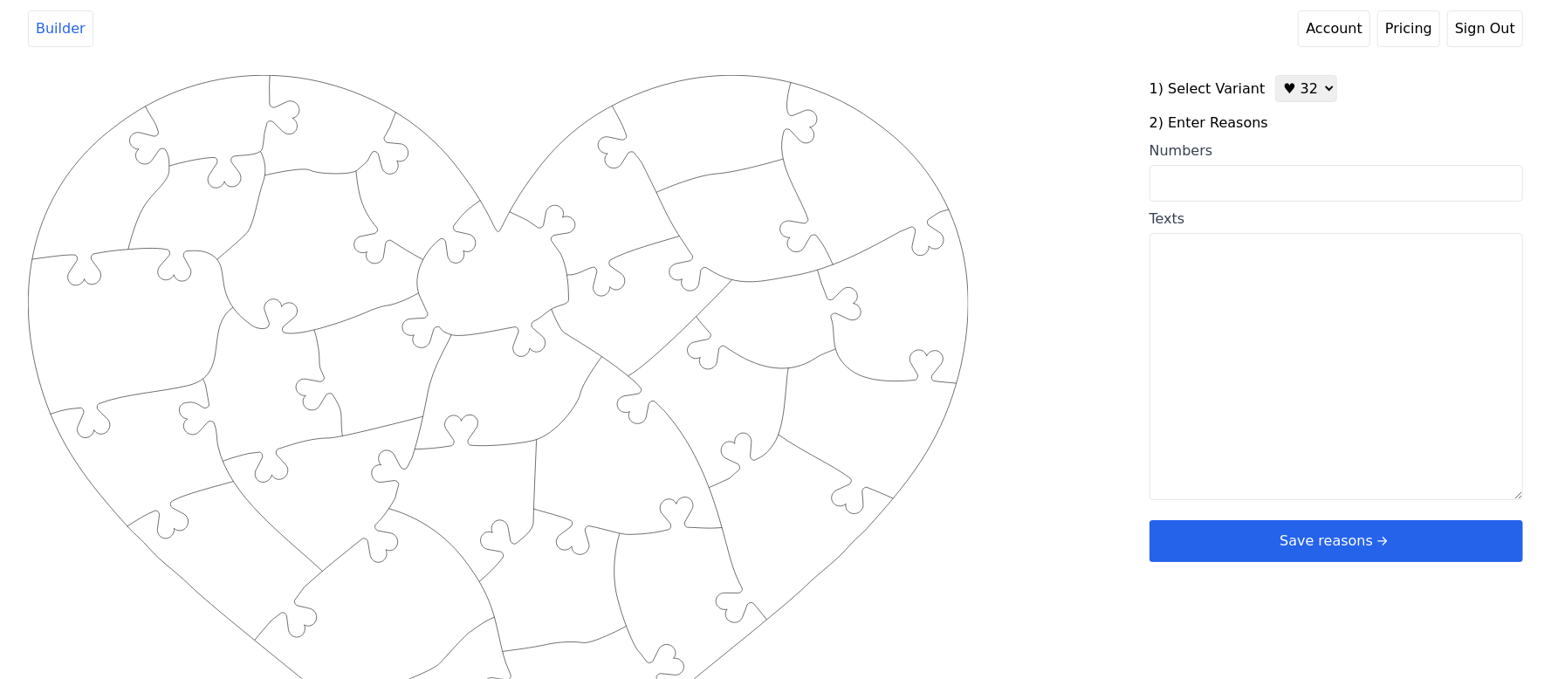
click at [1306, 94] on select "♥ 12 ♥ 20 ♥ 32 ■ 12 ■ 20 ■ 32 ■ 60" at bounding box center [1307, 88] width 62 height 27
select select "2"
click at [1276, 75] on select "♥ 12 ♥ 20 ♥ 32 ■ 12 ■ 20 ■ 32 ■ 60" at bounding box center [1307, 88] width 62 height 27
click at [1212, 306] on textarea "Texts" at bounding box center [1337, 366] width 374 height 267
paste textarea "Your patience for when I needed it, Your beautiful voice, Your care for our gir…"
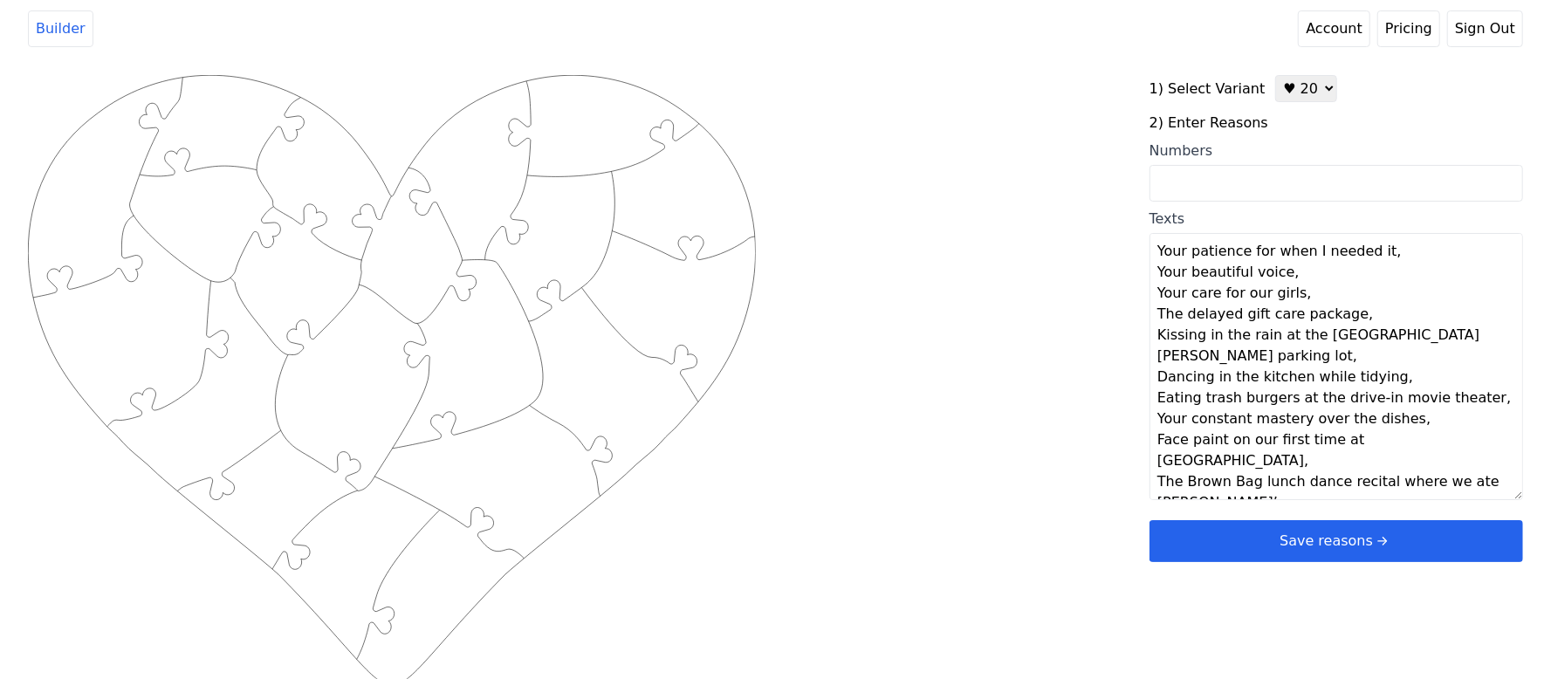
scroll to position [180, 0]
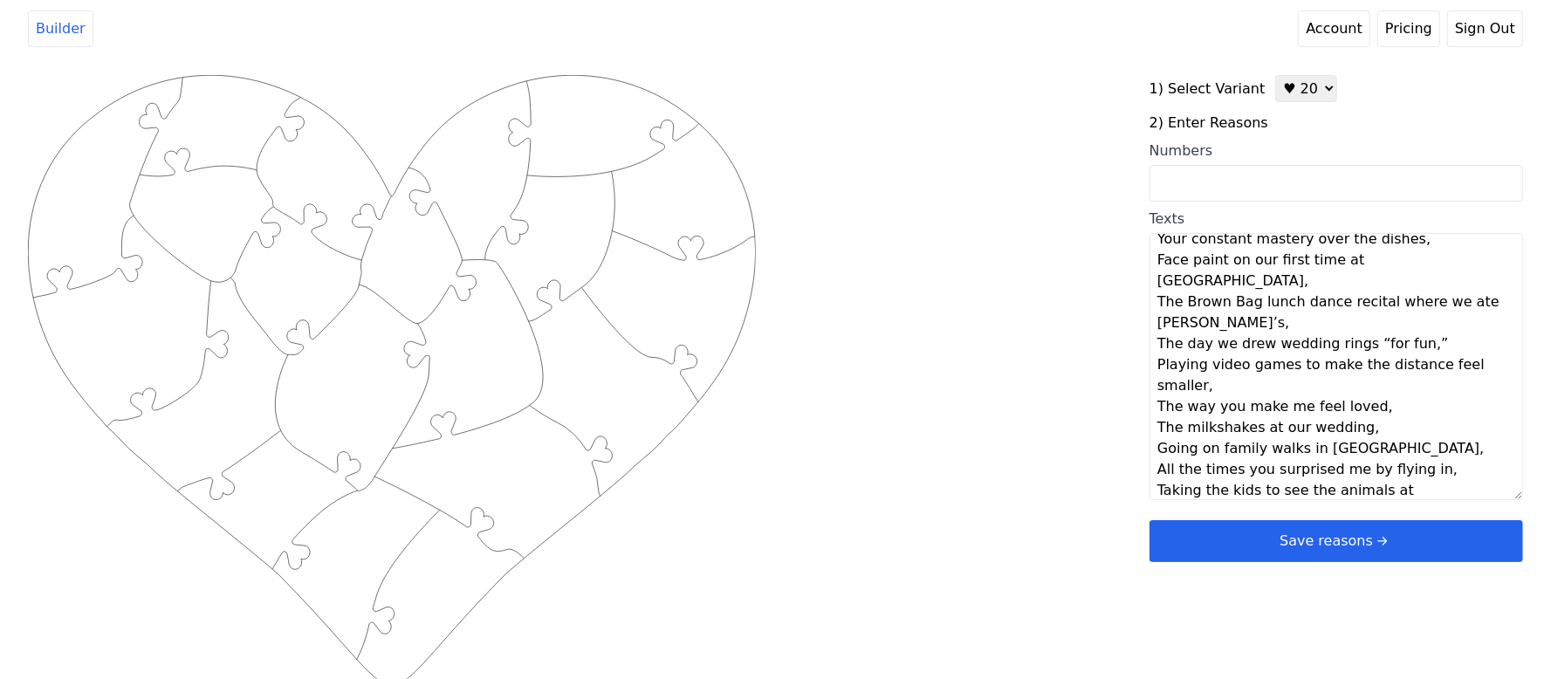
click at [1045, 356] on div "Created with Snap .strokeh20 {stroke:#00ff00;stroke-width:1.56;stroke-miterlimi…" at bounding box center [776, 353] width 1496 height 557
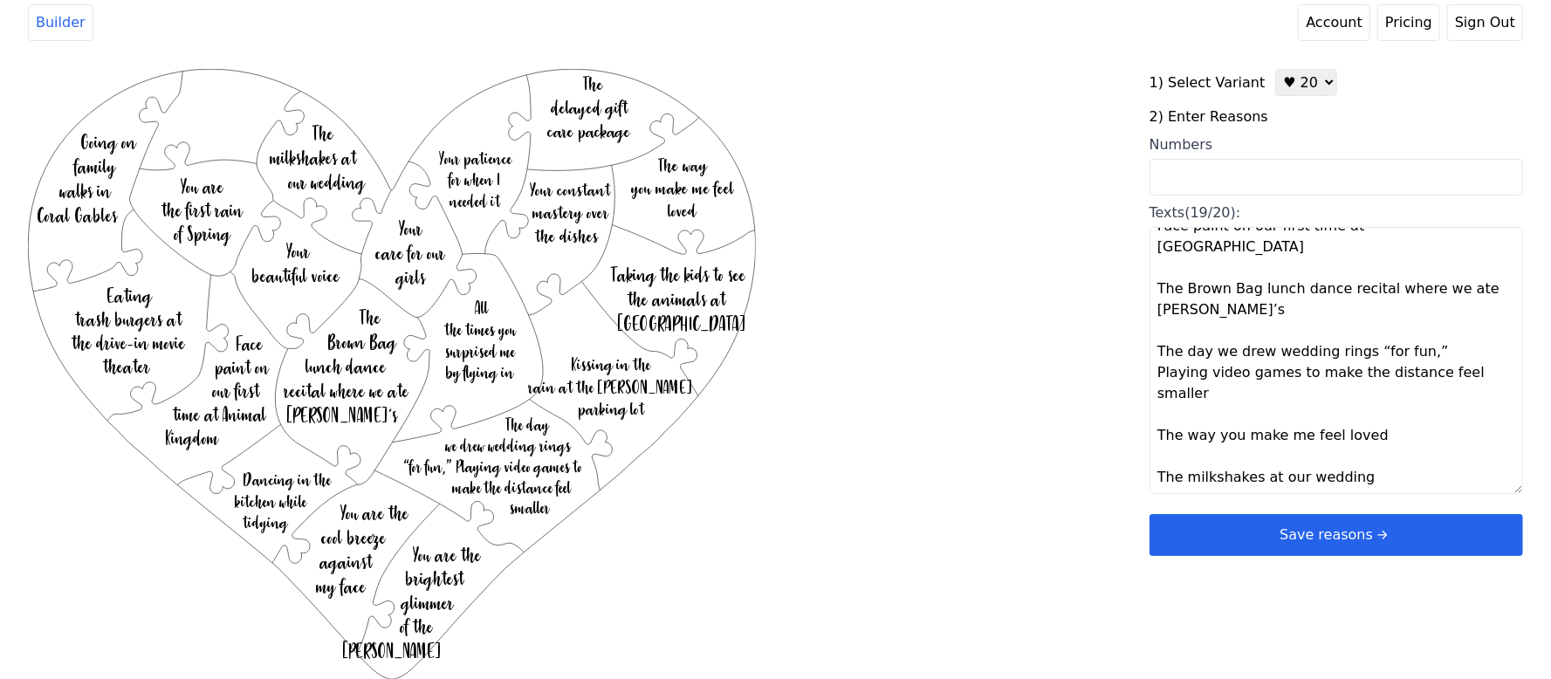
scroll to position [232, 0]
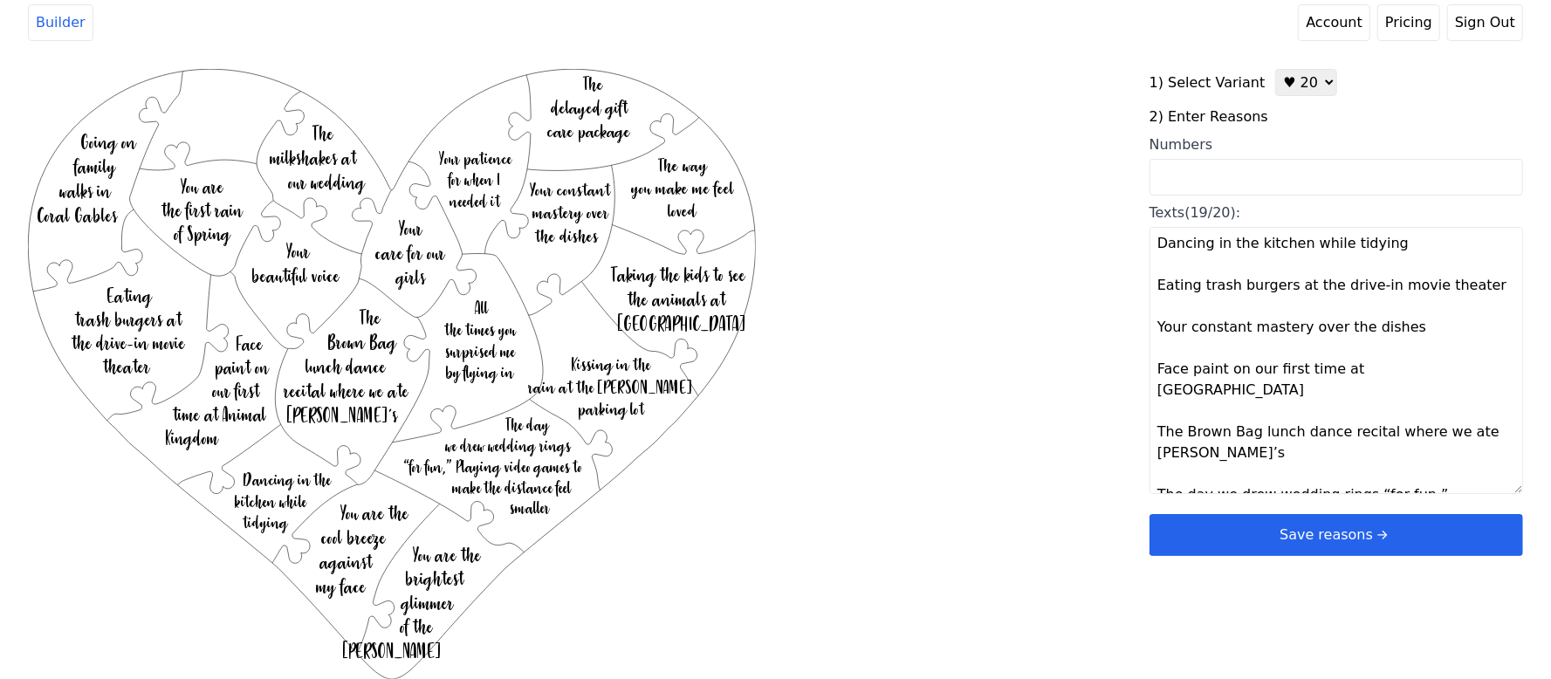
click at [1414, 445] on textarea "Your patience for when I needed it Your beautiful voice Your care for our girls…" at bounding box center [1337, 360] width 374 height 267
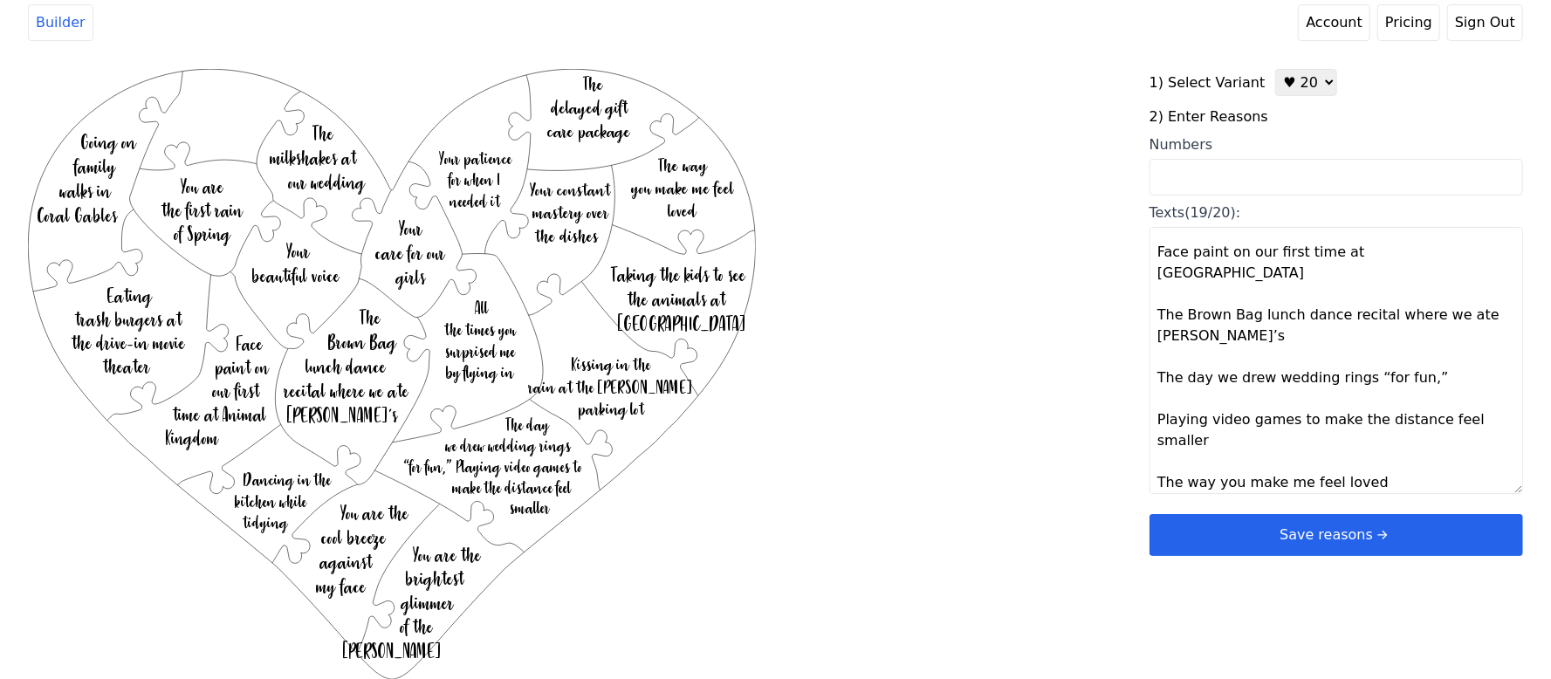
click at [1406, 340] on textarea "Your patience for when I needed it Your beautiful voice Your care for our girls…" at bounding box center [1337, 360] width 374 height 267
type textarea "Your patience for when I needed it Your beautiful voice Your care for our girls…"
click at [952, 417] on div "Created with Snap .strokeh20 {stroke:#00ff00;stroke-width:1.56;stroke-miterlimi…" at bounding box center [776, 347] width 1496 height 557
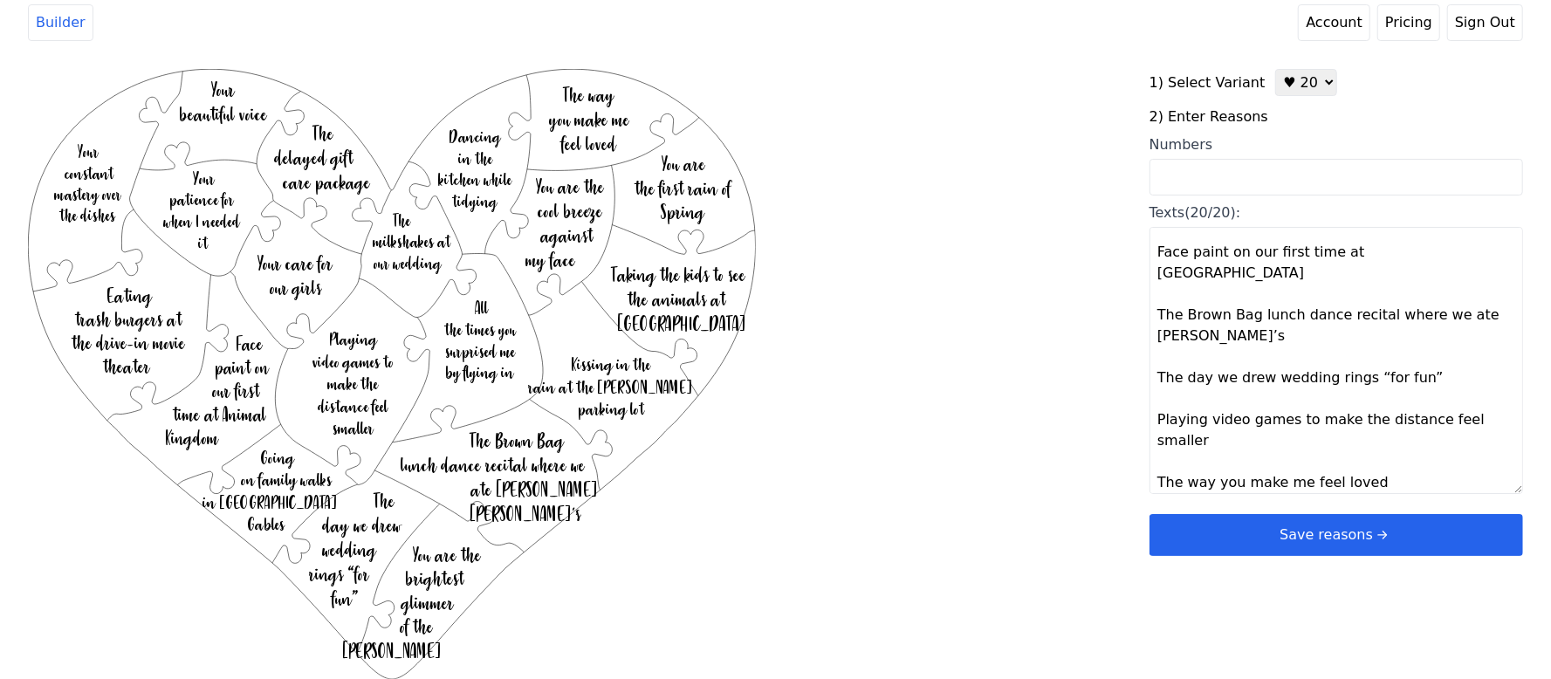
click at [1287, 531] on button "Save reasons" at bounding box center [1337, 535] width 374 height 42
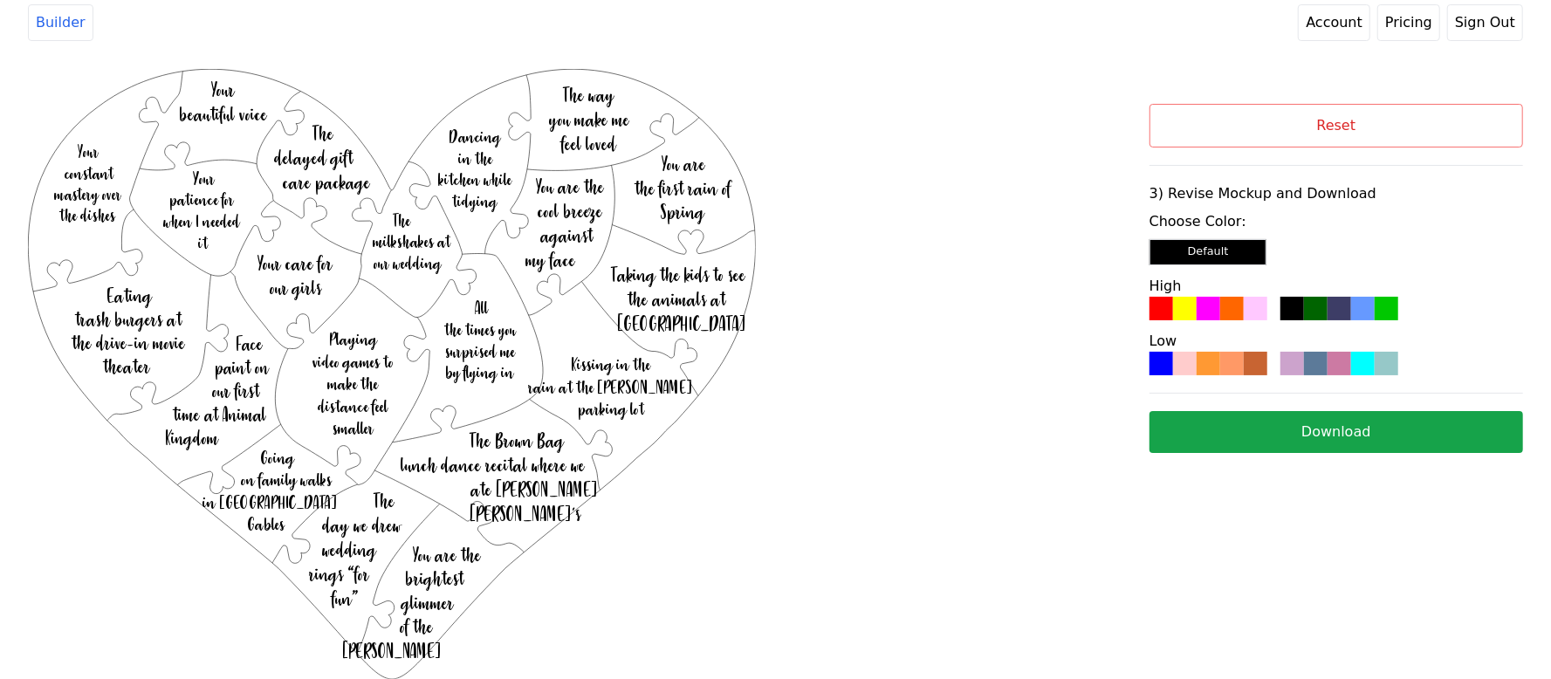
click at [1213, 354] on div at bounding box center [1209, 364] width 24 height 24
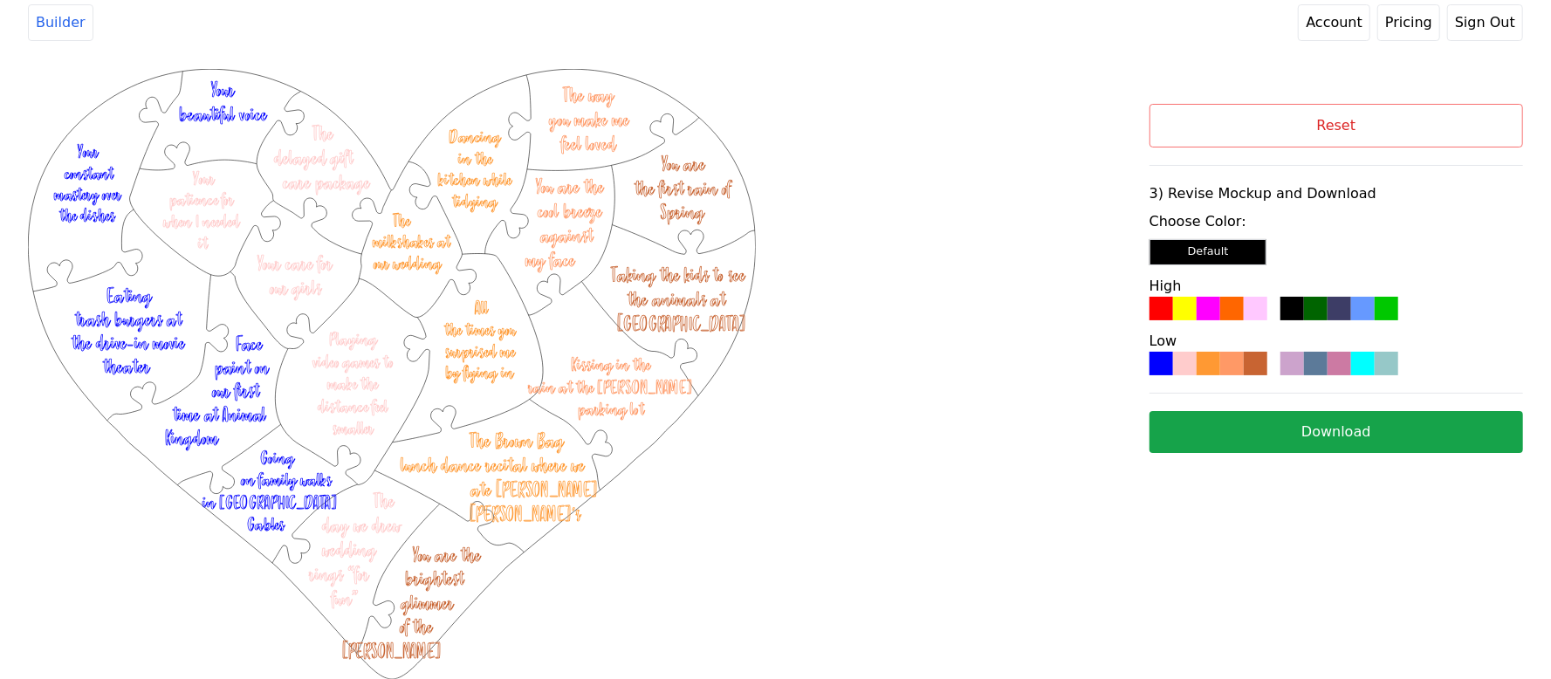
click at [1286, 414] on div "Reset 3) Revise Mockup and Download Choose Color: Default High Low Download" at bounding box center [1337, 278] width 374 height 349
drag, startPoint x: 1213, startPoint y: 403, endPoint x: 1237, endPoint y: 403, distance: 24.4
drag, startPoint x: 1237, startPoint y: 403, endPoint x: 1065, endPoint y: 120, distance: 331.8
click at [1065, 120] on div "Created with Snap .strokeh20 {stroke:#00ff00;stroke-width:1.56;stroke-miterlimi…" at bounding box center [589, 296] width 1122 height 454
click at [1258, 428] on button "Download" at bounding box center [1337, 432] width 374 height 42
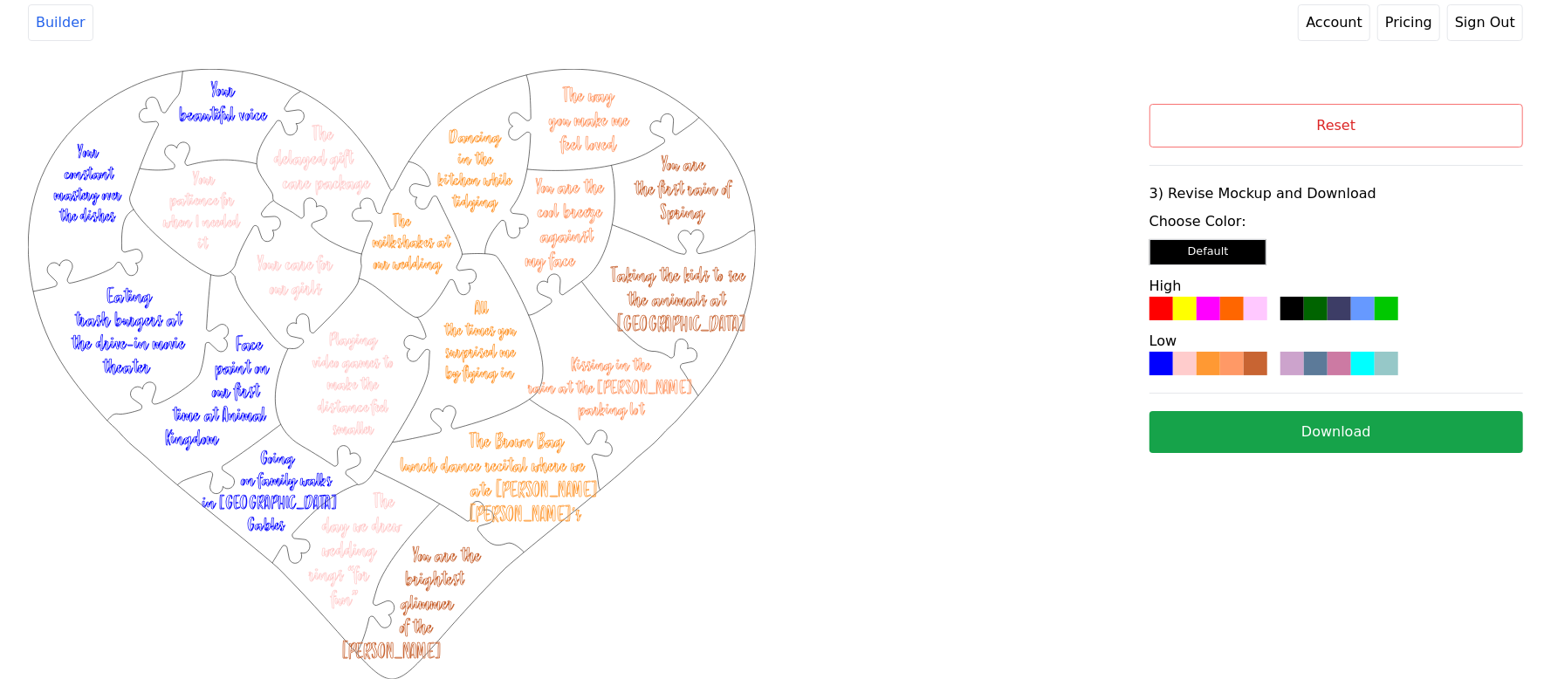
click at [1226, 116] on button "Reset" at bounding box center [1337, 126] width 374 height 44
select select "2"
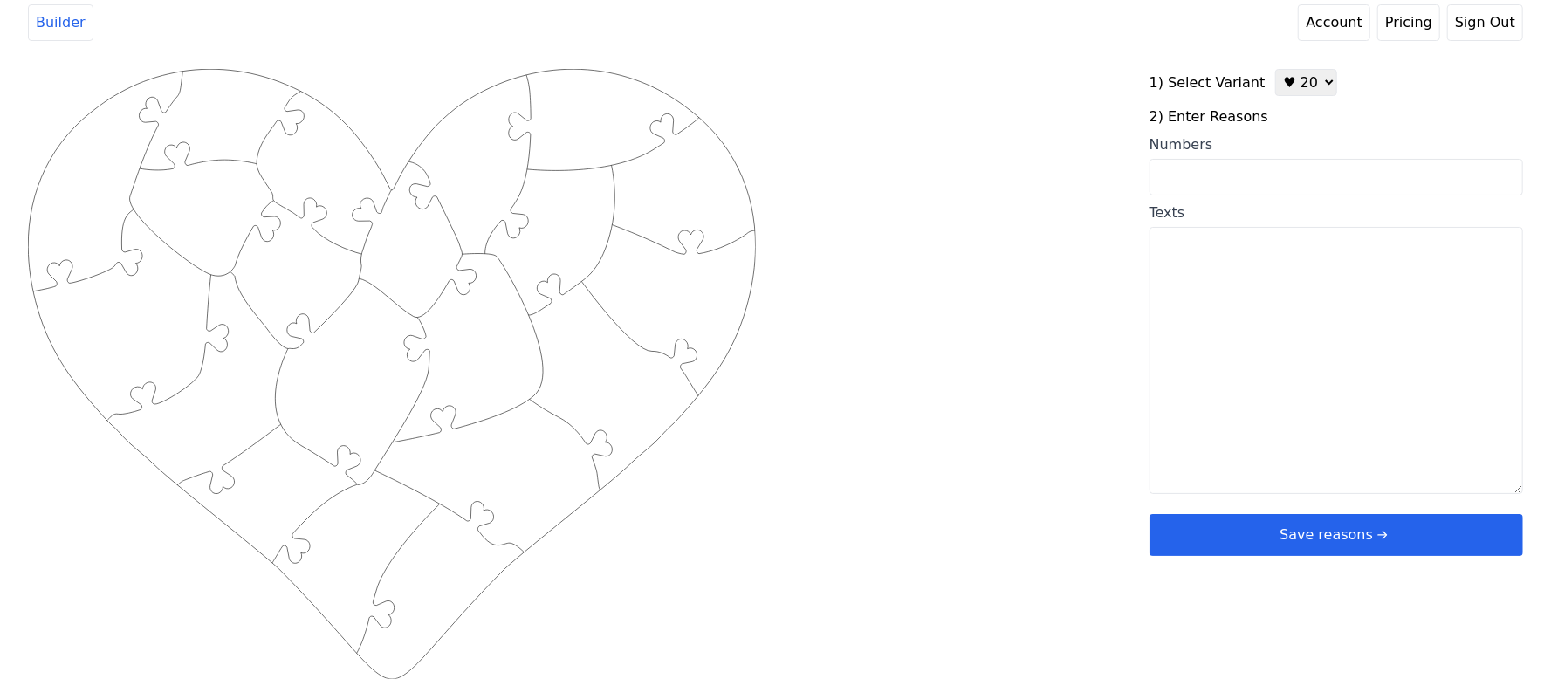
click at [1229, 179] on input "Numbers" at bounding box center [1337, 177] width 374 height 37
paste input "6, 7, 11, 19, 21, 27, 28, 29, 36, 38, 44, 49, 53, 56, 58, 59, 60, 64, 79"
type input "6, 7, 11, 19, 21, 27, 28, 29, 36, 38, 44, 49, 53, 56, 58, 59, 60, 64, 79"
click at [1007, 148] on div "Created with Snap .strokeh20 {stroke:#00ff00;stroke-width:1.56;stroke-miterlimi…" at bounding box center [776, 347] width 1496 height 557
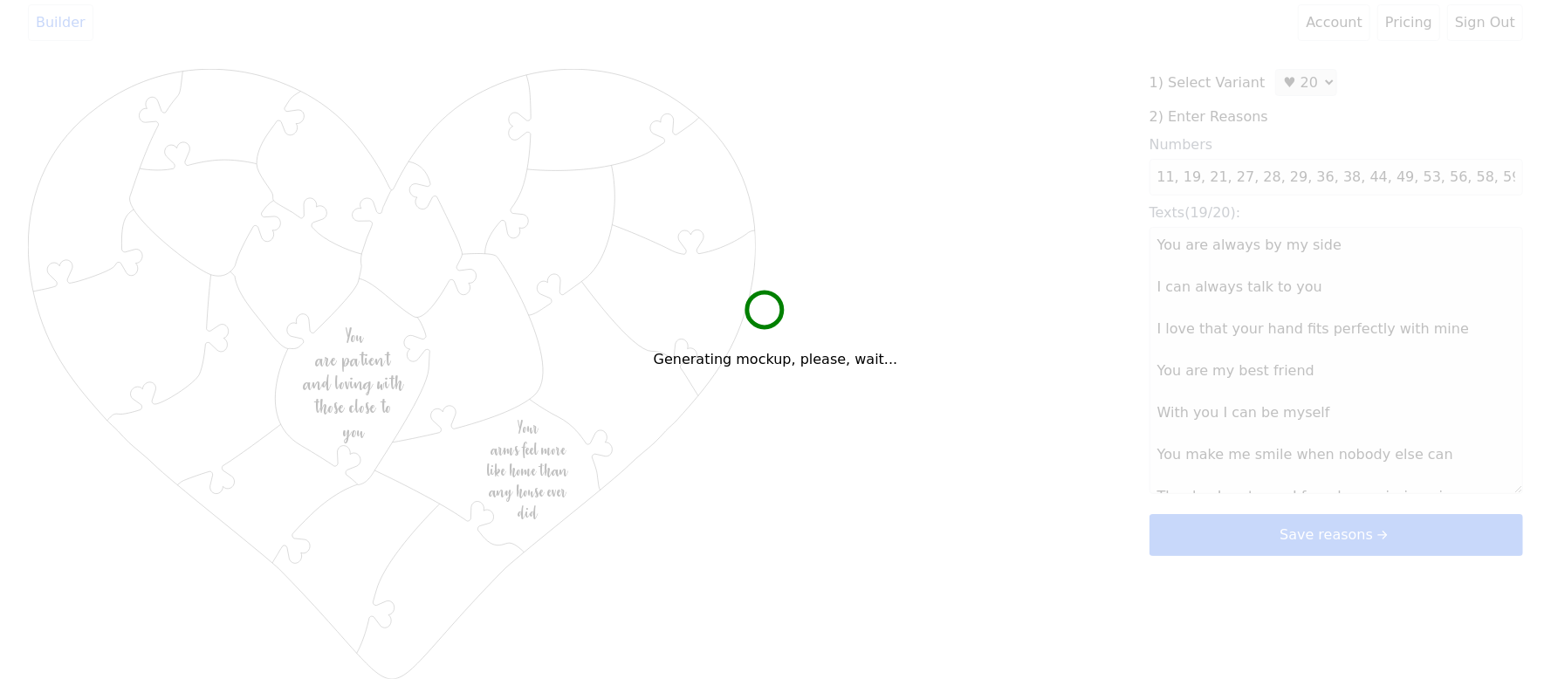
scroll to position [0, 0]
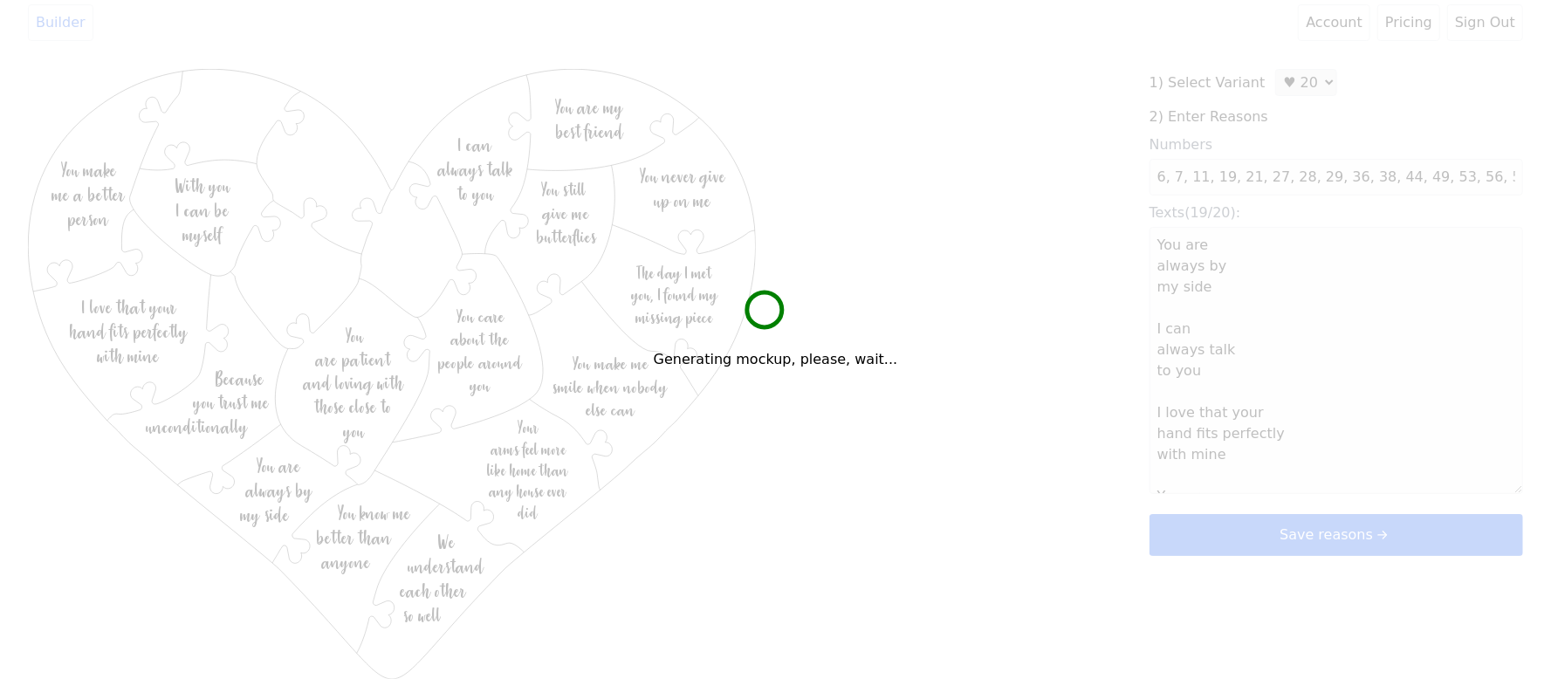
type textarea "You are always by my side I can always talk to you I love that your hand fits p…"
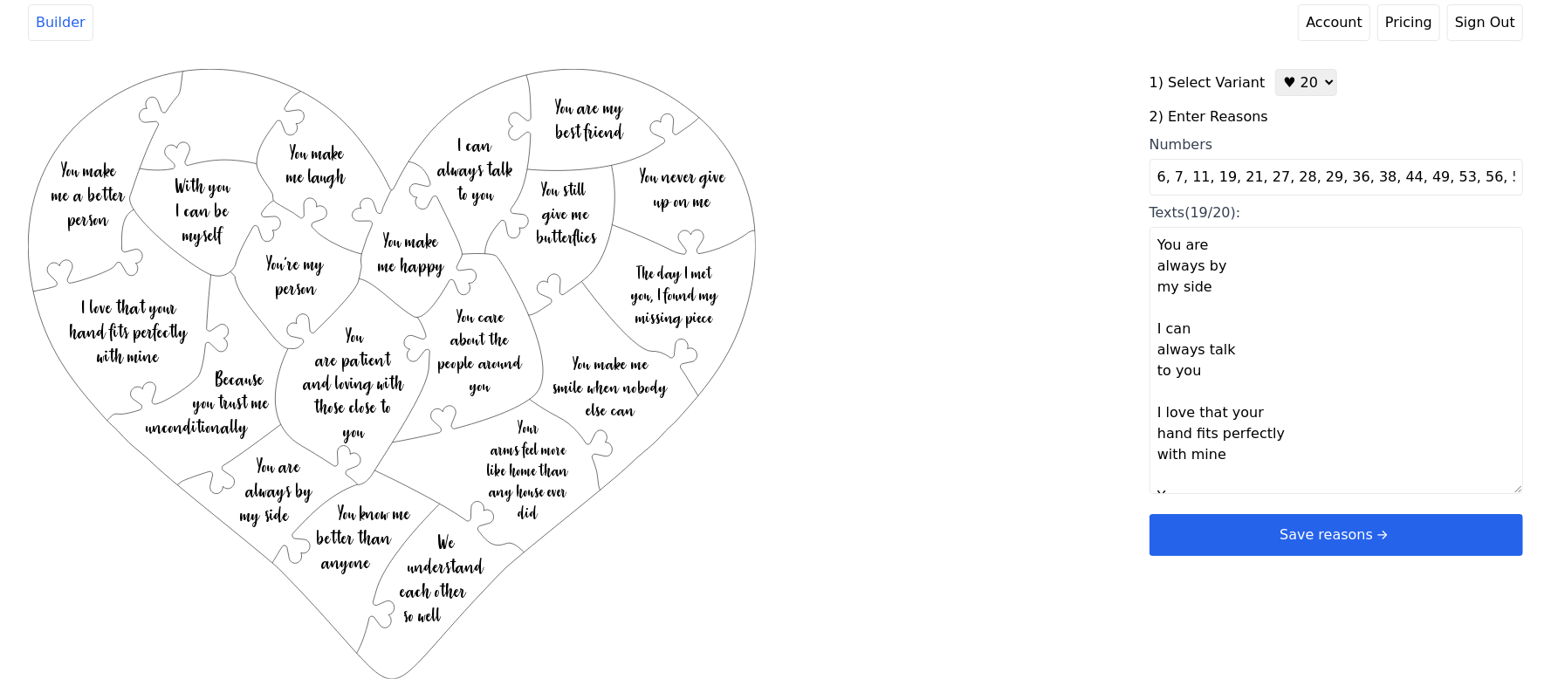
drag, startPoint x: 1213, startPoint y: 176, endPoint x: 1087, endPoint y: 124, distance: 136.2
click at [1087, 124] on div "Created with Snap .strokeh20 {stroke:#00ff00;stroke-width:1.56;stroke-miterlimi…" at bounding box center [776, 347] width 1496 height 557
click at [910, 325] on div "Created with Snap .strokeh20 {stroke:#00ff00;stroke-width:1.56;stroke-miterlimi…" at bounding box center [589, 347] width 1122 height 557
click at [1248, 550] on button "Save reasons" at bounding box center [1337, 535] width 374 height 42
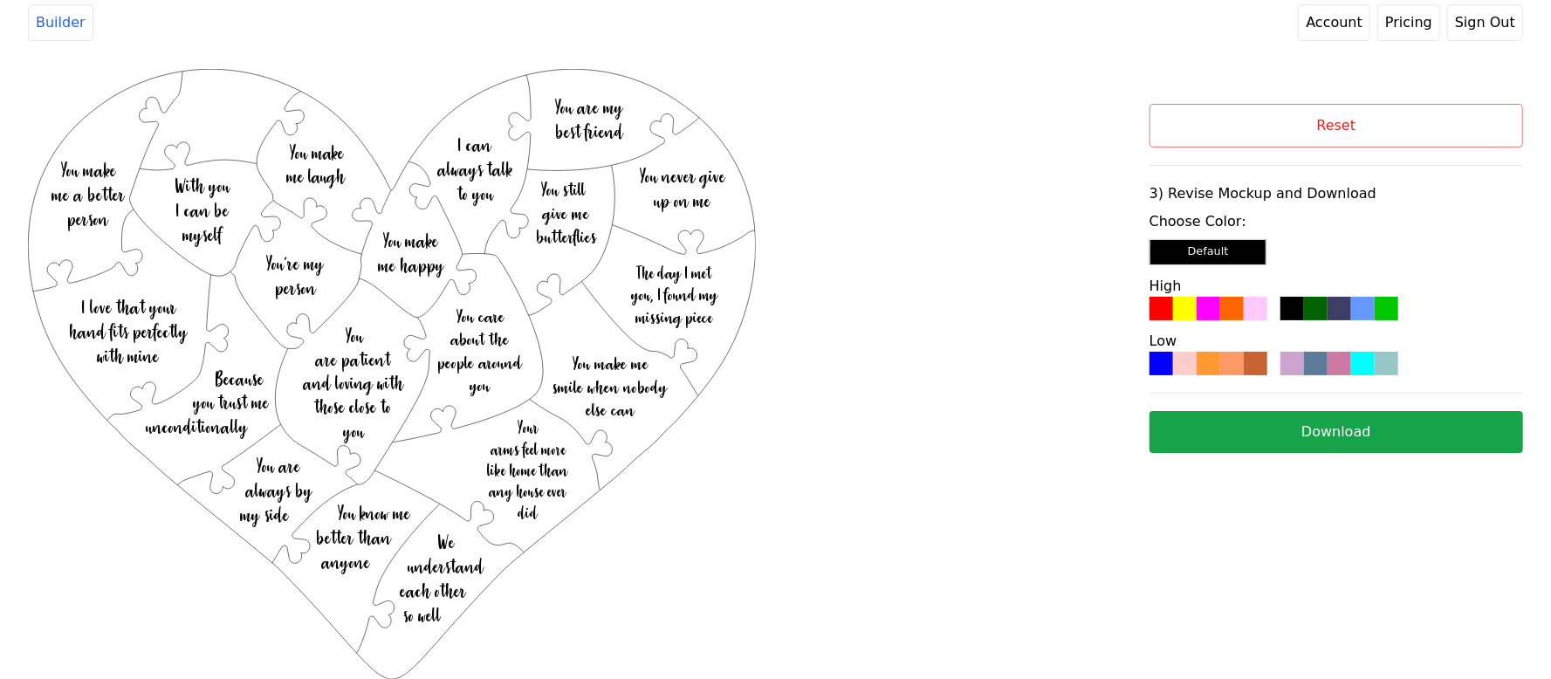
click at [1303, 305] on div at bounding box center [1293, 309] width 24 height 24
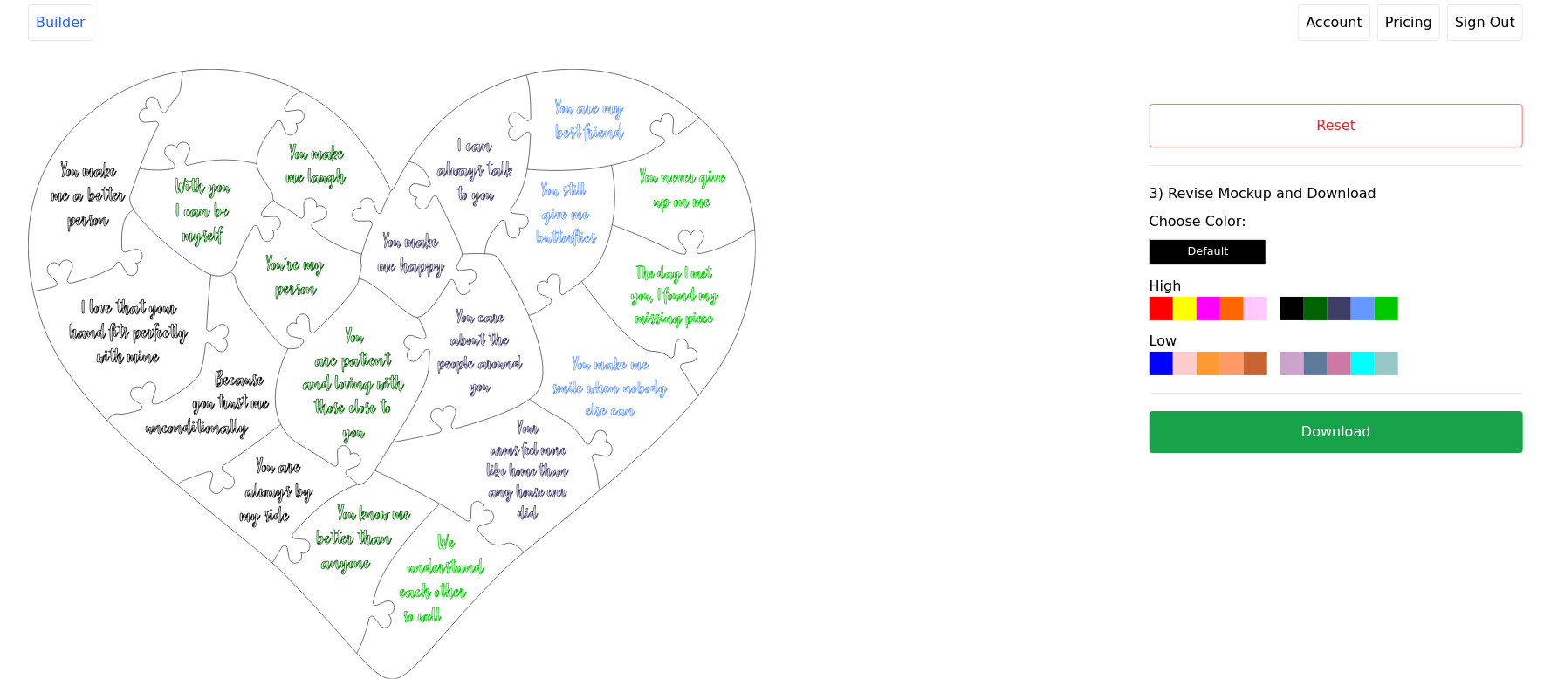
click at [1248, 423] on button "Download" at bounding box center [1337, 432] width 374 height 42
click at [994, 192] on div "Created with Snap .strokeh20 {stroke:#00ff00;stroke-width:1.56;stroke-miterlimi…" at bounding box center [589, 296] width 1122 height 454
click at [1360, 122] on button "Reset" at bounding box center [1337, 126] width 374 height 44
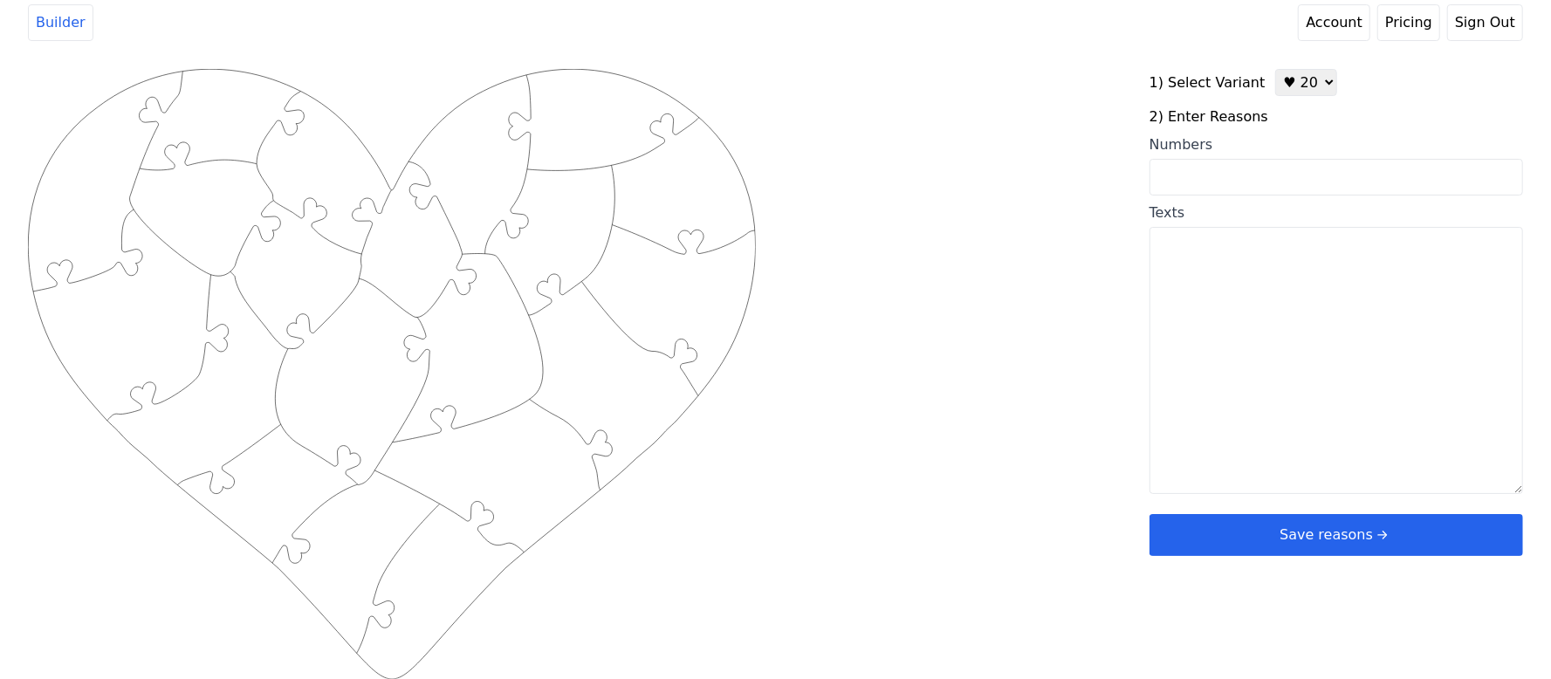
click at [1278, 80] on select "♥ 12 ♥ 20 ♥ 32 ■ 12 ■ 20 ■ 32 ■ 60" at bounding box center [1307, 82] width 62 height 27
select select "1"
click at [1276, 69] on select "♥ 12 ♥ 20 ♥ 32 ■ 12 ■ 20 ■ 32 ■ 60" at bounding box center [1307, 82] width 62 height 27
click at [1265, 185] on input "Numbers" at bounding box center [1337, 176] width 374 height 37
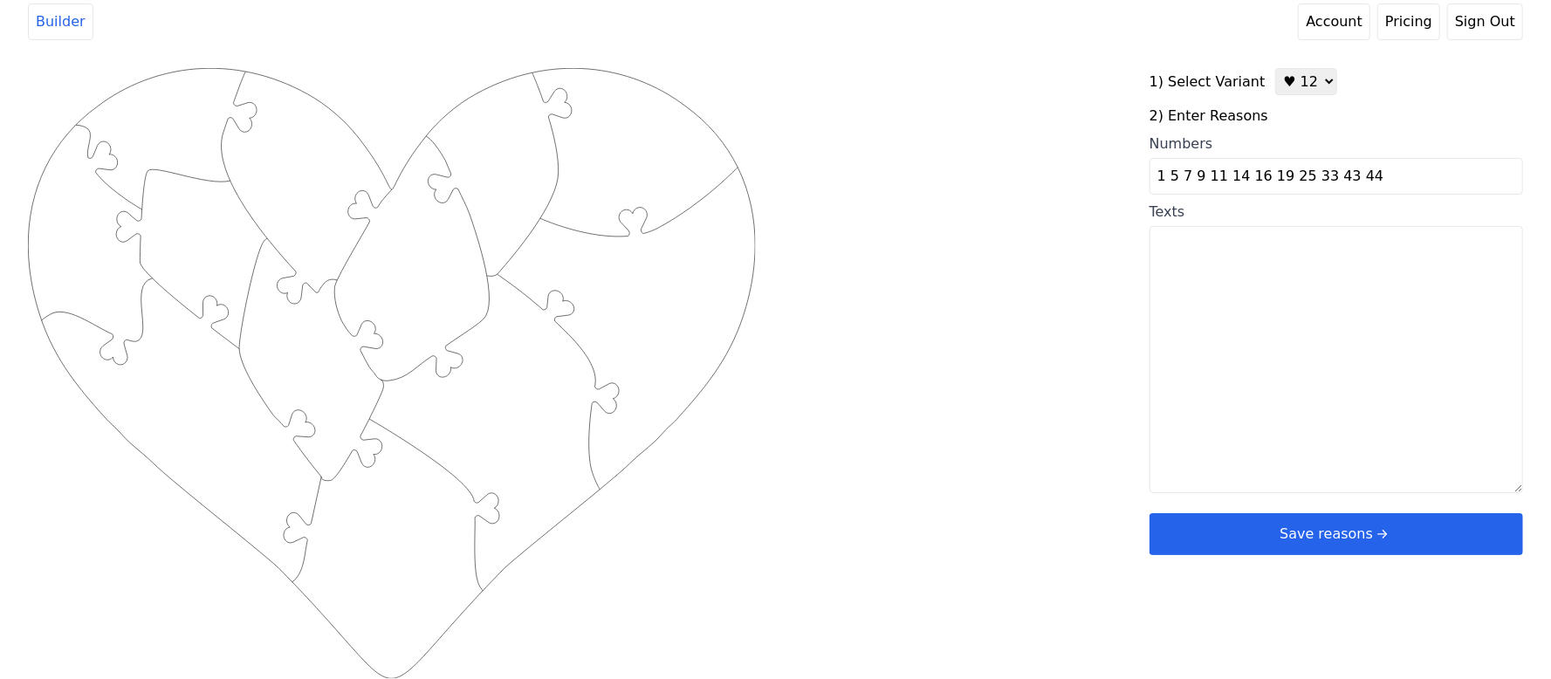
type input "1 5 7 9 11 14 16 19 25 33 43 44"
click at [972, 284] on div "Created with Snap .strokeh12 {stroke:#00ff00;stroke-width:1.89;stroke-miterlimi…" at bounding box center [776, 346] width 1496 height 557
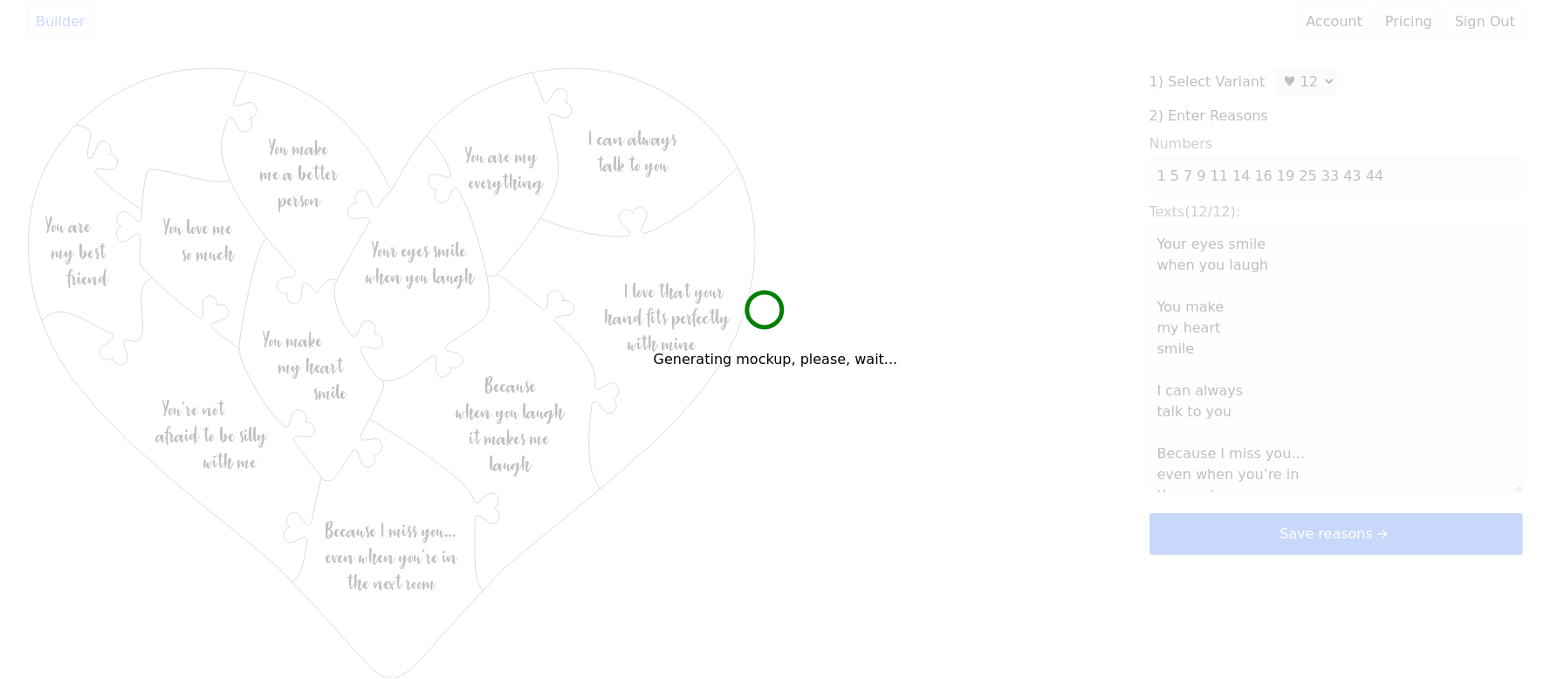
type textarea "Your eyes smile when you laugh You make my heart smile I can always talk to you…"
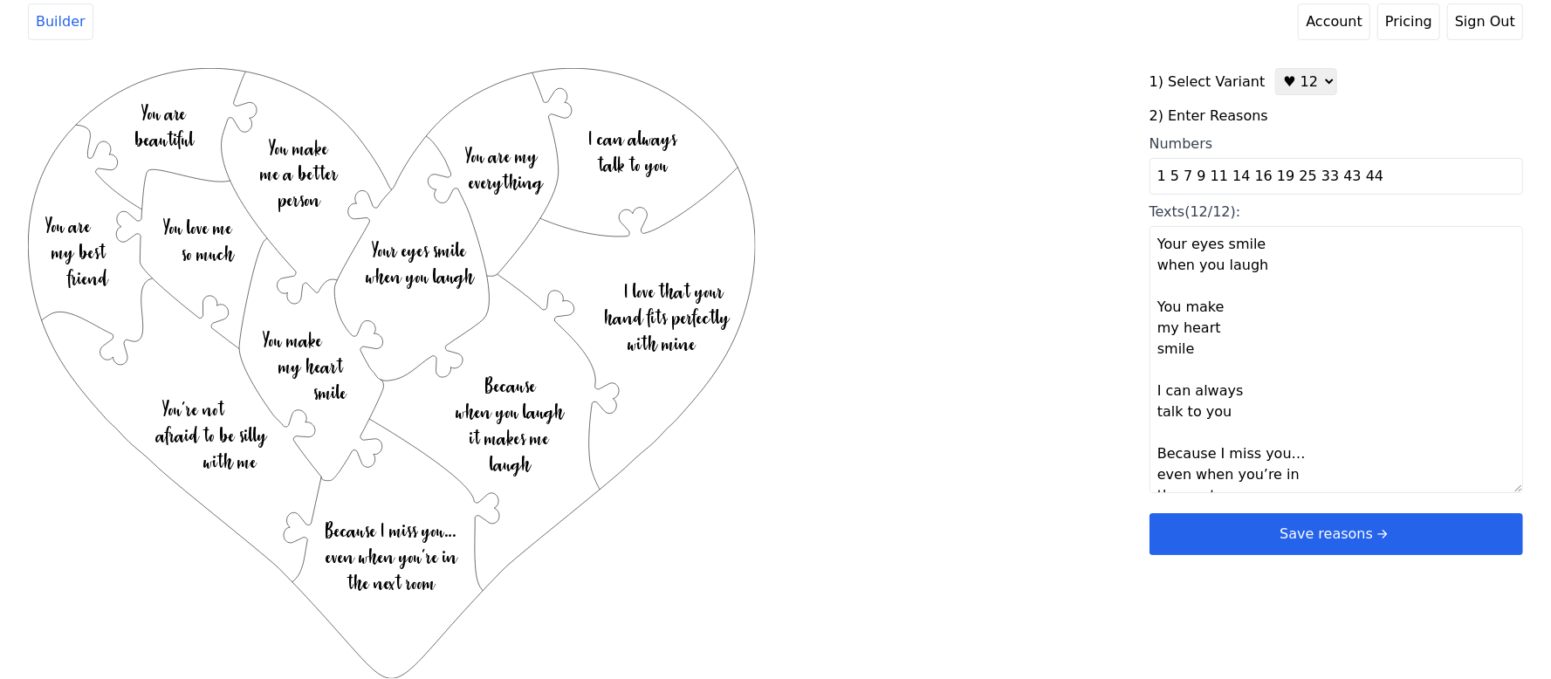
click at [1262, 534] on button "Save reasons" at bounding box center [1337, 534] width 374 height 42
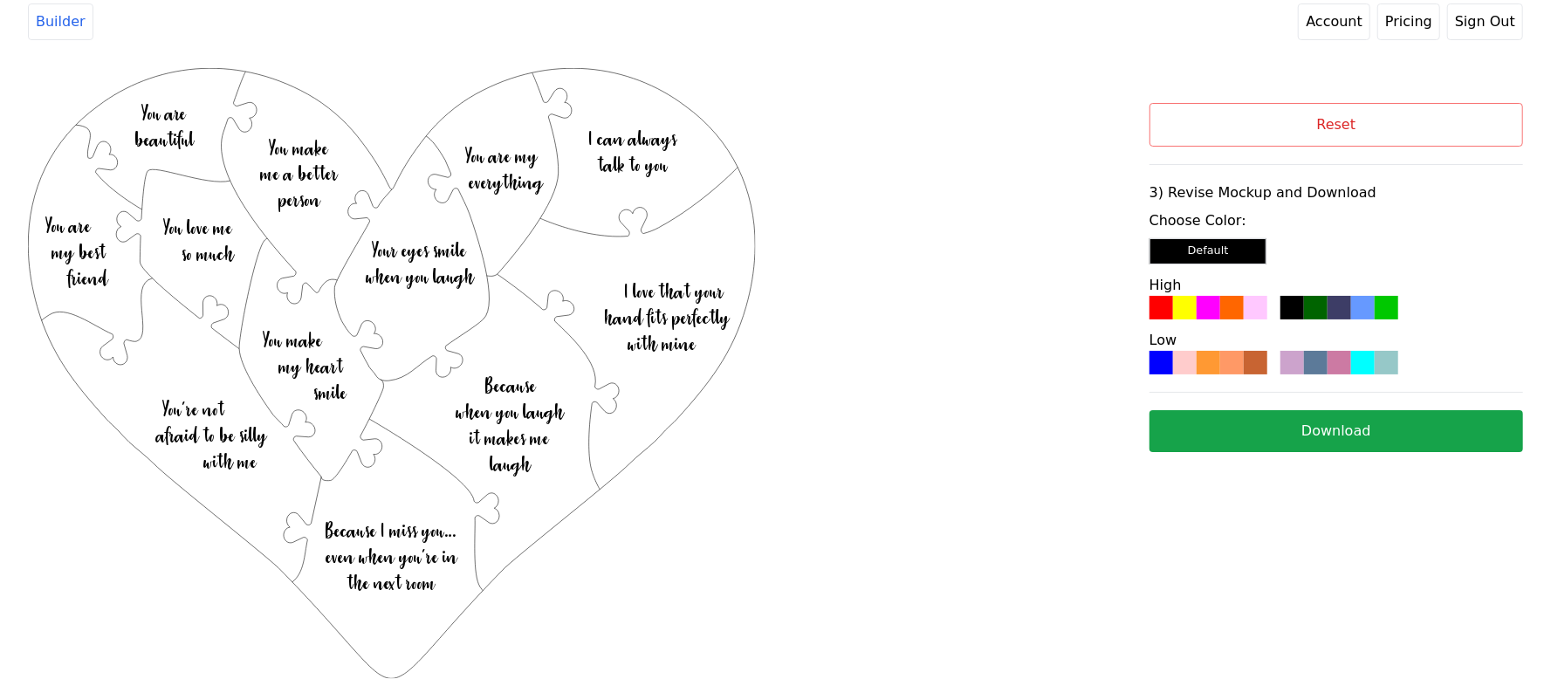
click at [1301, 309] on div at bounding box center [1293, 308] width 24 height 24
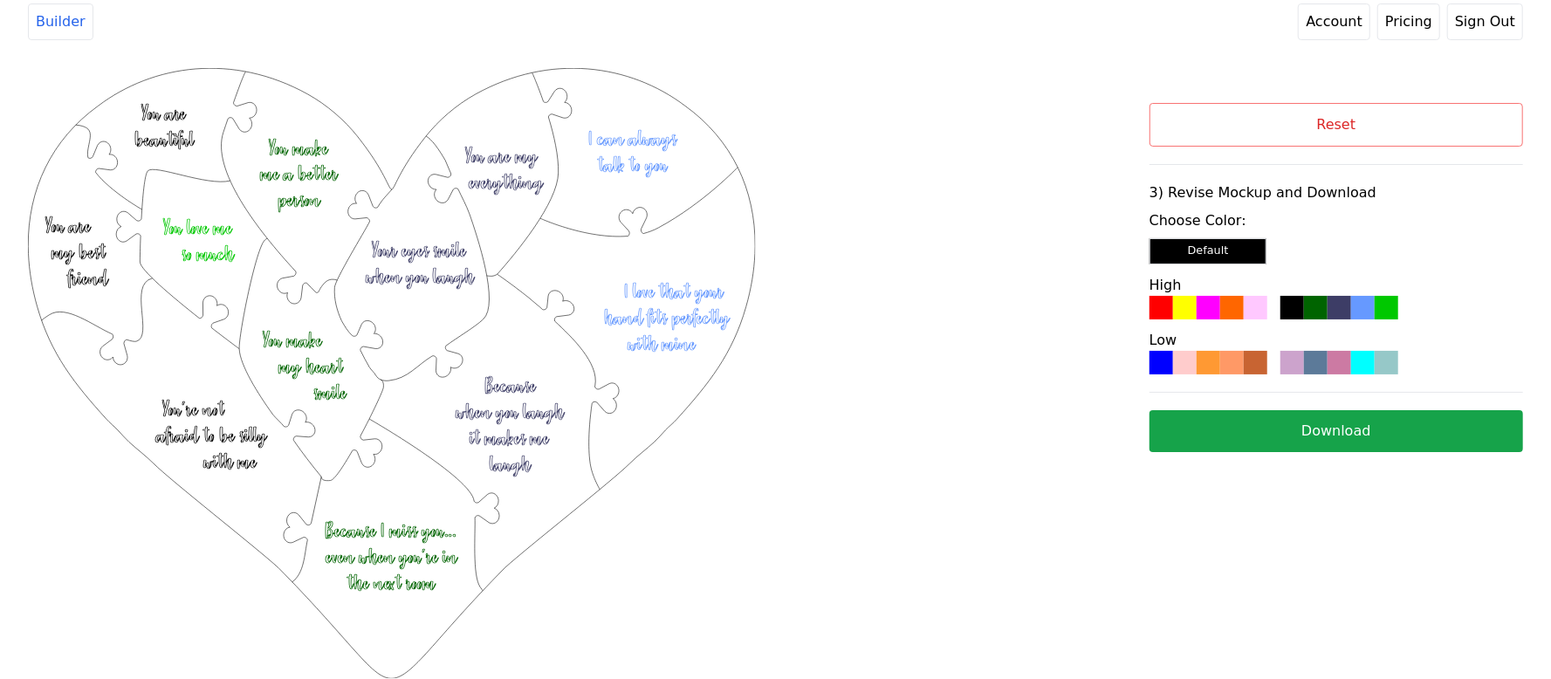
click at [1318, 319] on div at bounding box center [1316, 308] width 24 height 24
click at [1334, 457] on div "Reset 3) Revise Mockup and Download Choose Color: Default High Low Download" at bounding box center [1337, 295] width 374 height 454
click at [1381, 441] on button "Download" at bounding box center [1337, 431] width 374 height 42
